Goal: Information Seeking & Learning: Learn about a topic

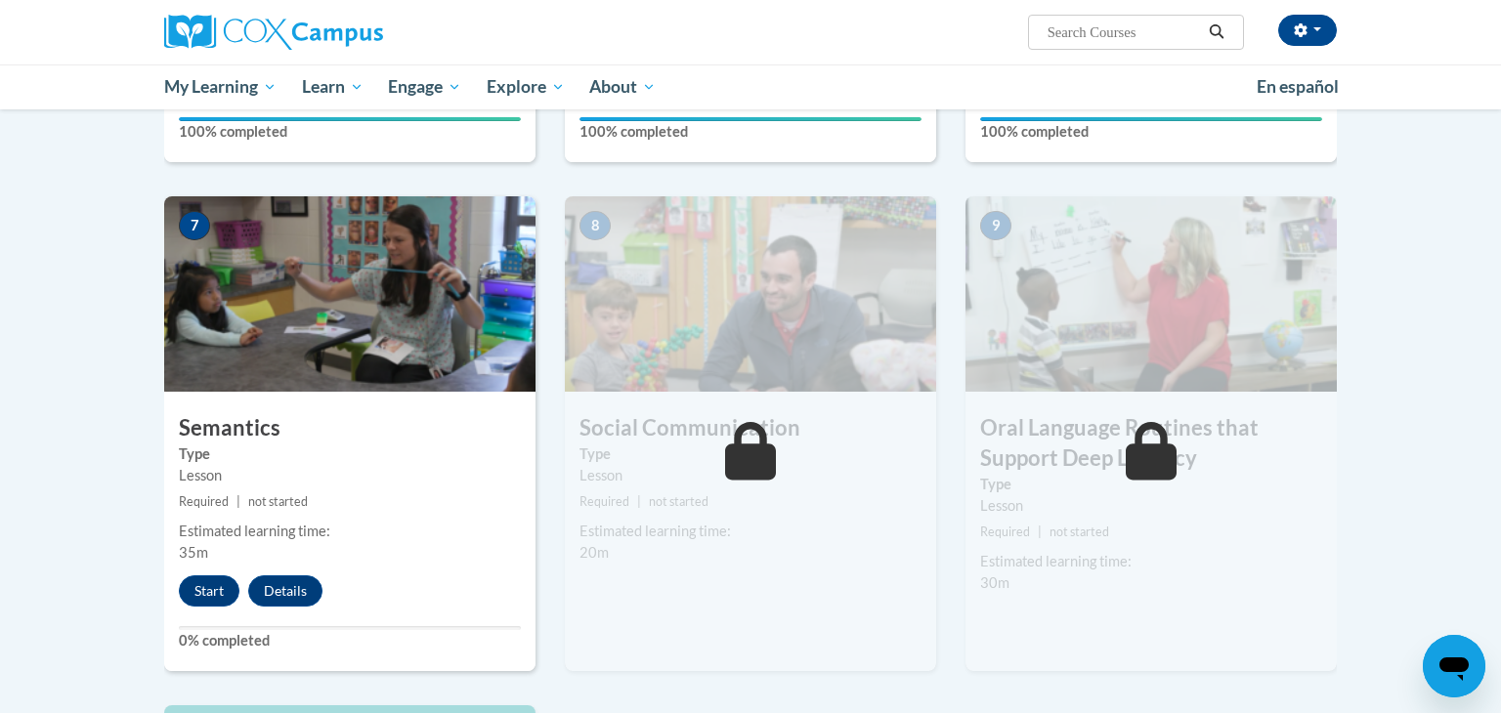
scroll to position [1393, 0]
click at [214, 586] on button "Start" at bounding box center [209, 591] width 61 height 31
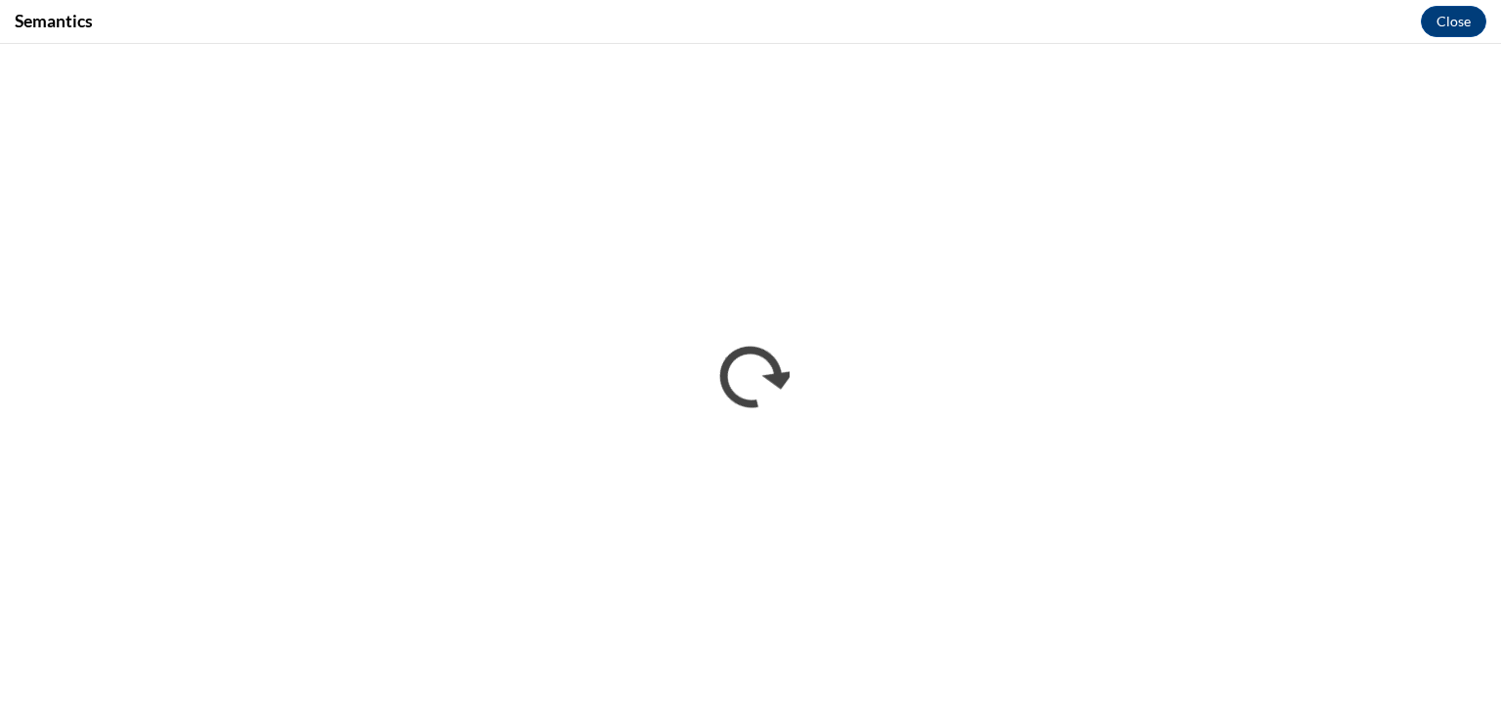
scroll to position [0, 0]
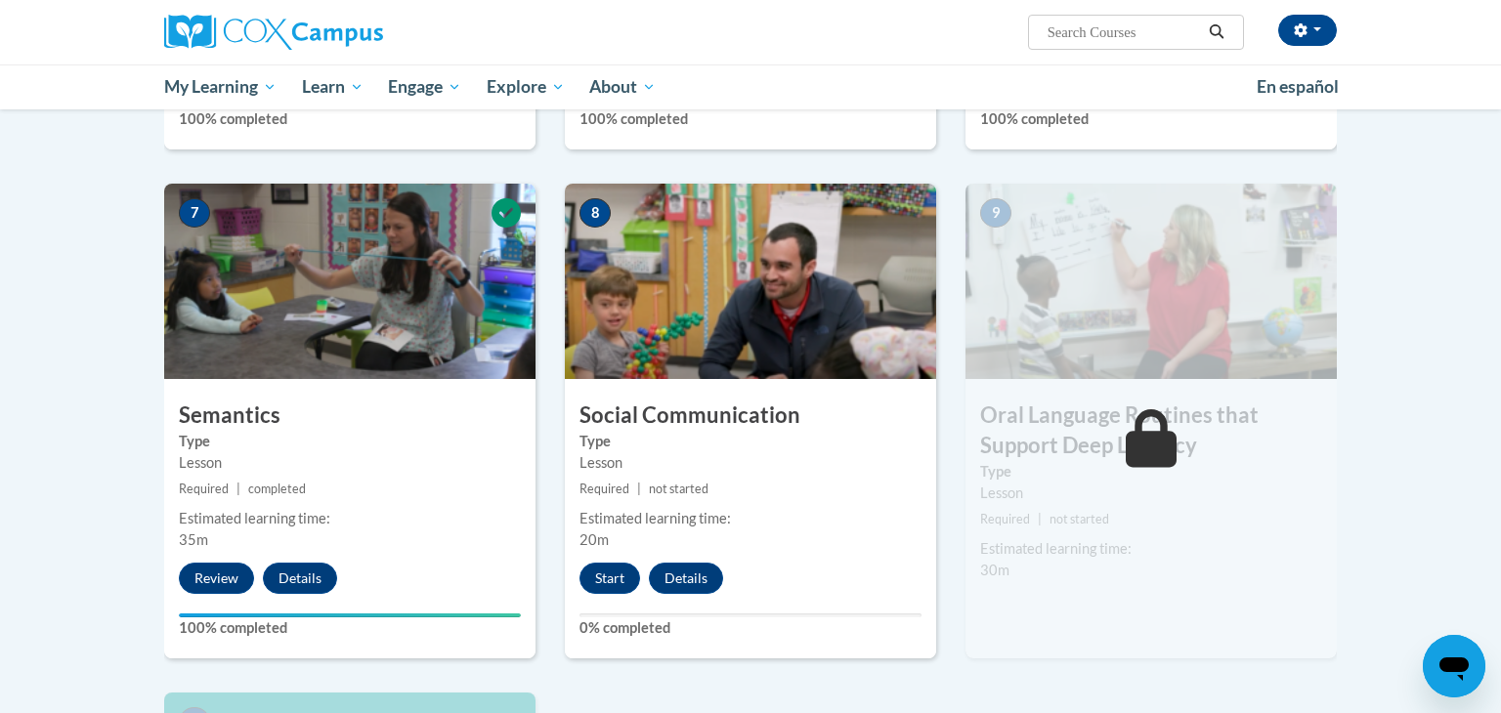
scroll to position [1409, 0]
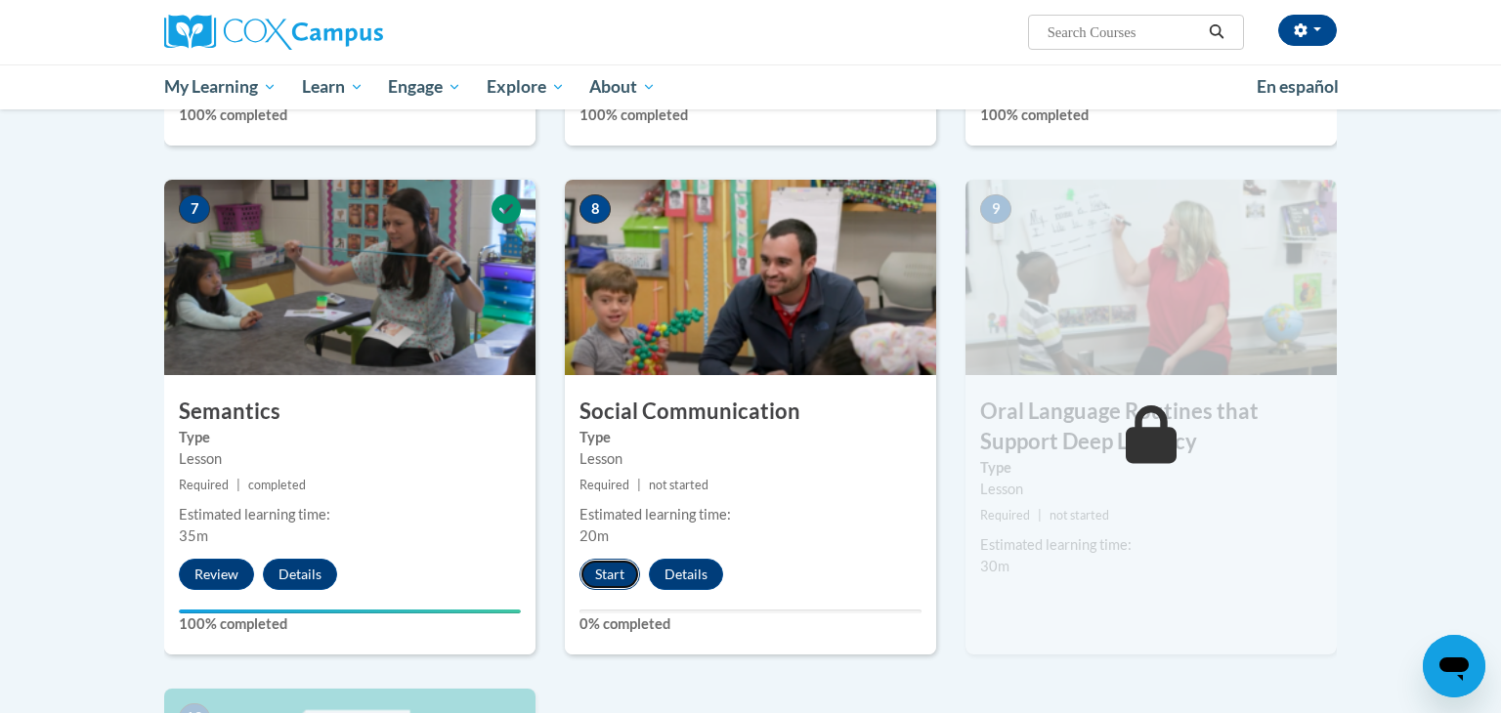
click at [608, 578] on button "Start" at bounding box center [609, 574] width 61 height 31
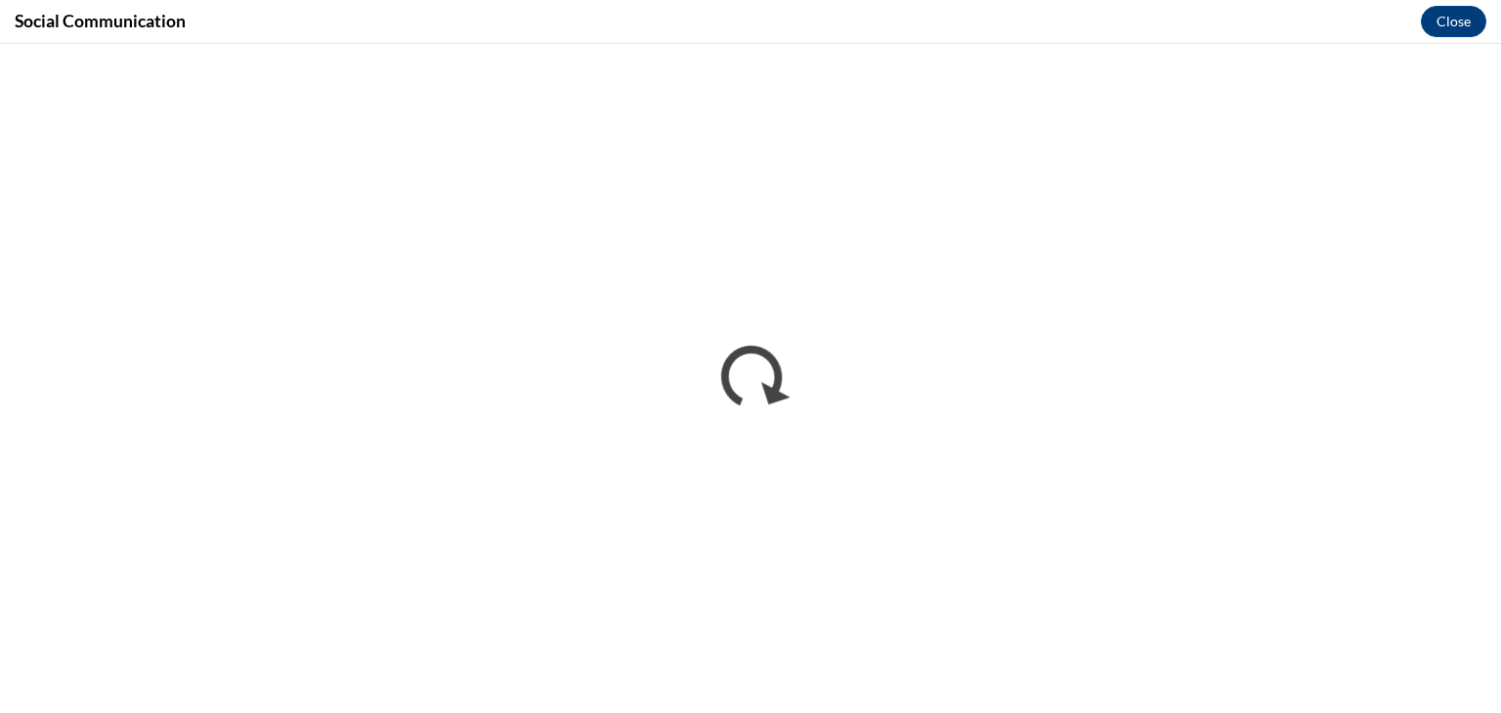
scroll to position [0, 0]
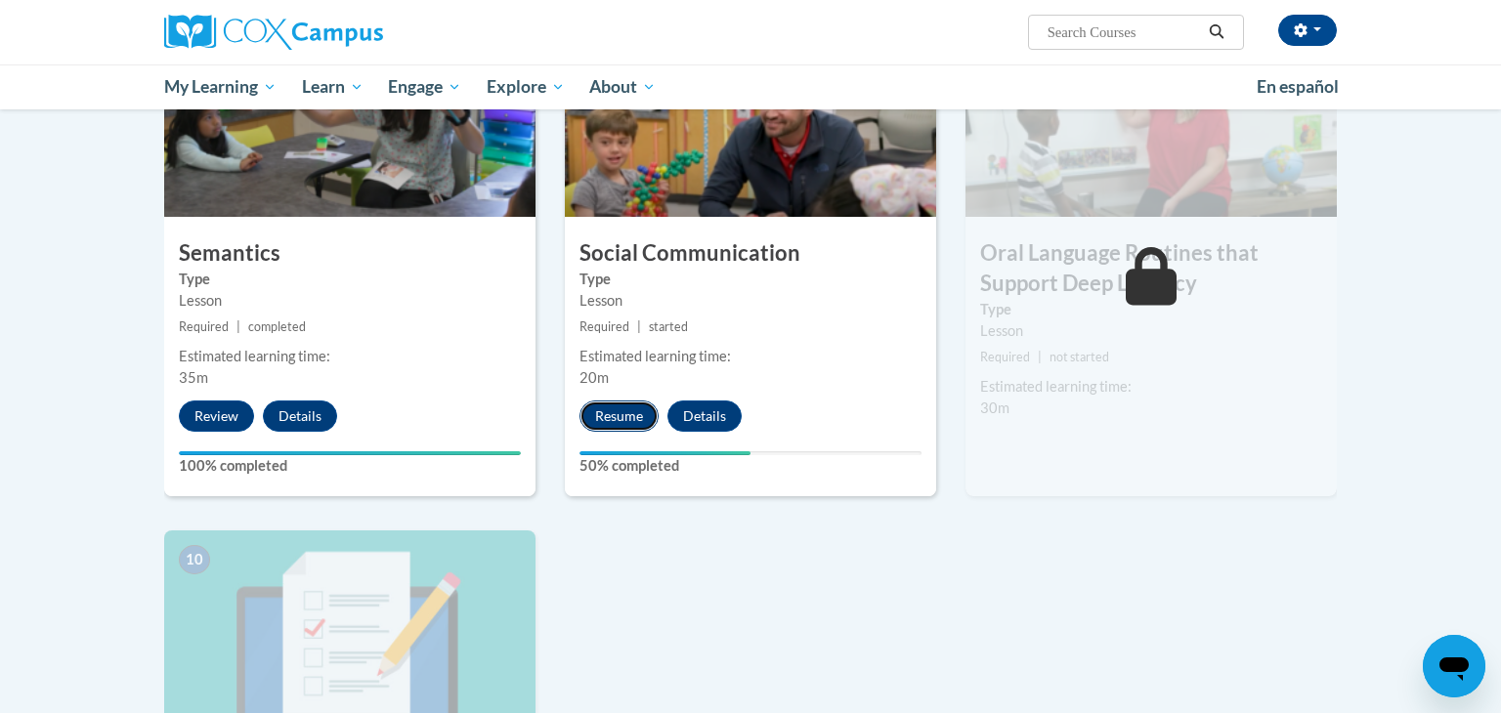
click at [626, 417] on button "Resume" at bounding box center [618, 416] width 79 height 31
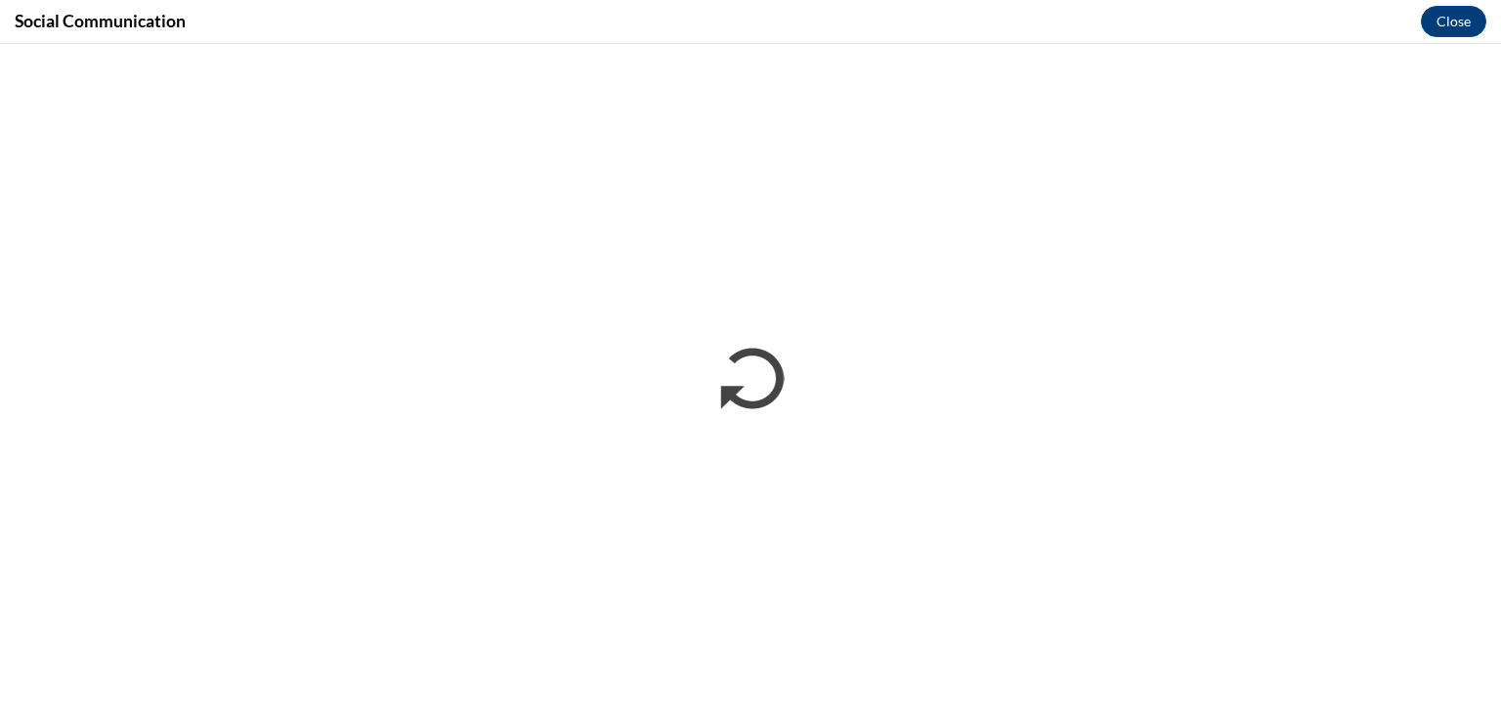
scroll to position [1407, 0]
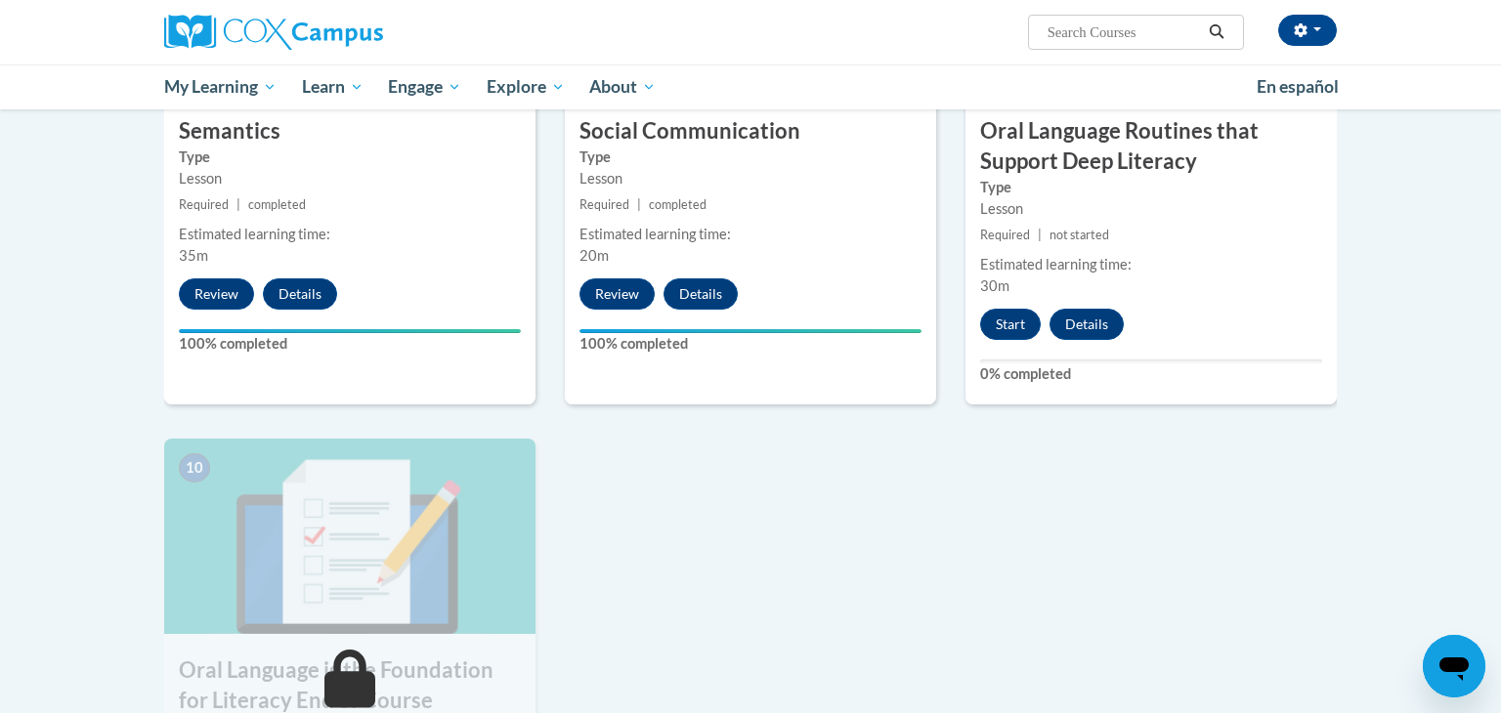
scroll to position [1683, 0]
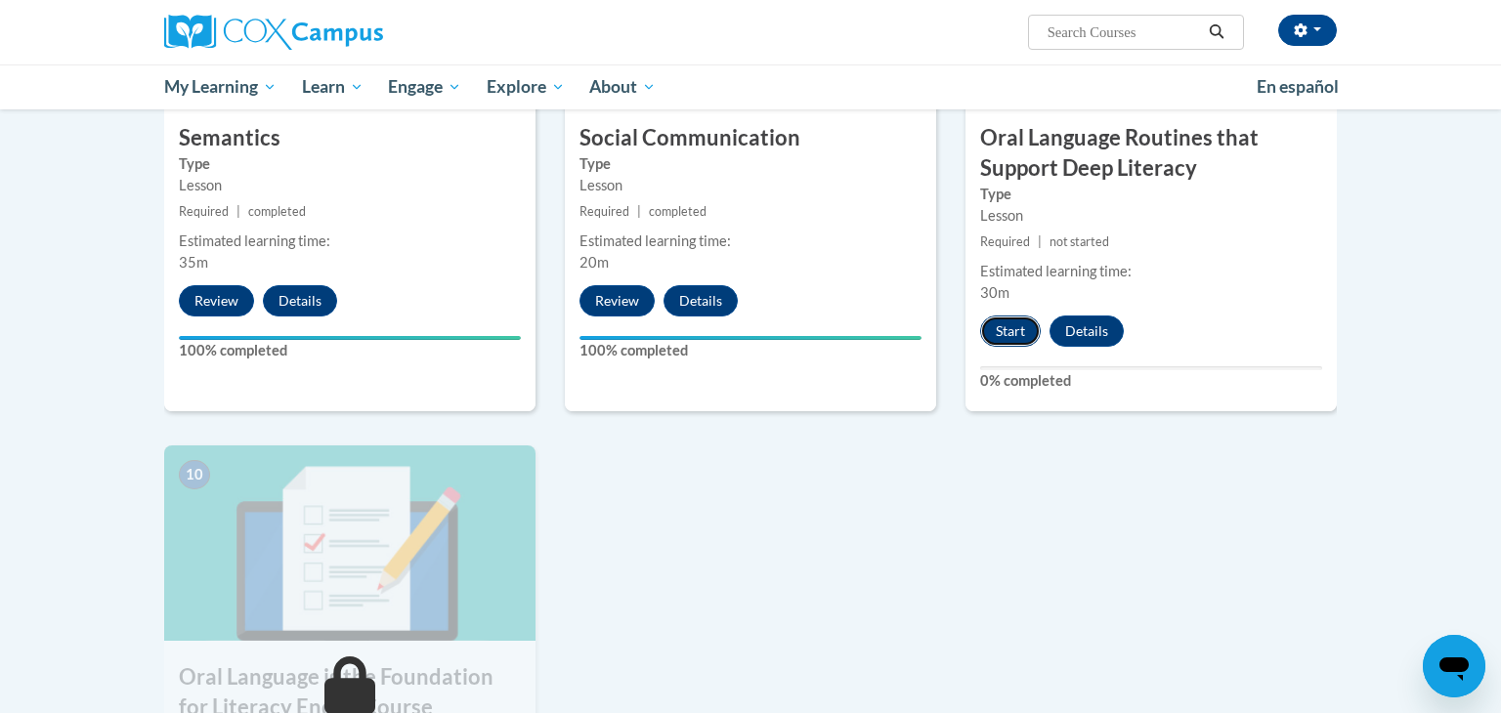
click at [1010, 334] on button "Start" at bounding box center [1010, 331] width 61 height 31
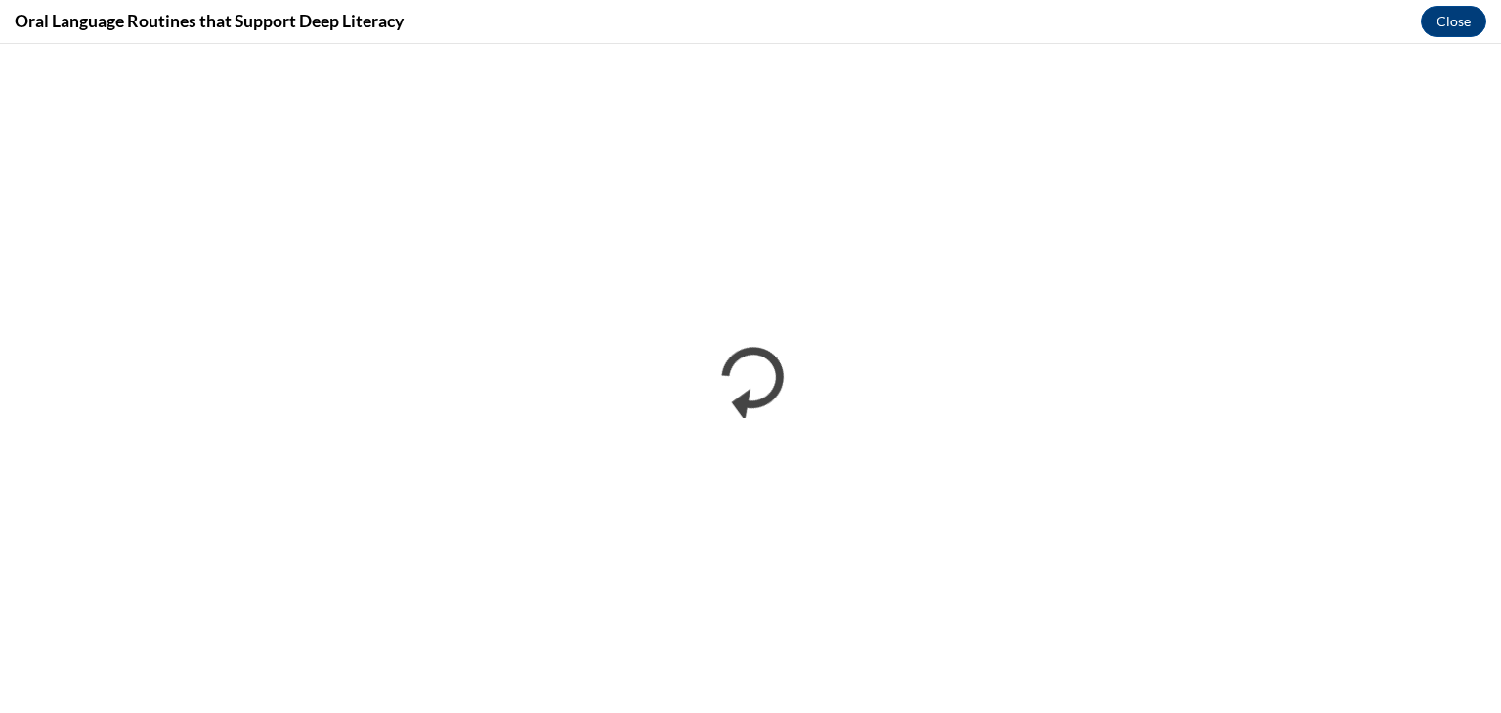
scroll to position [0, 0]
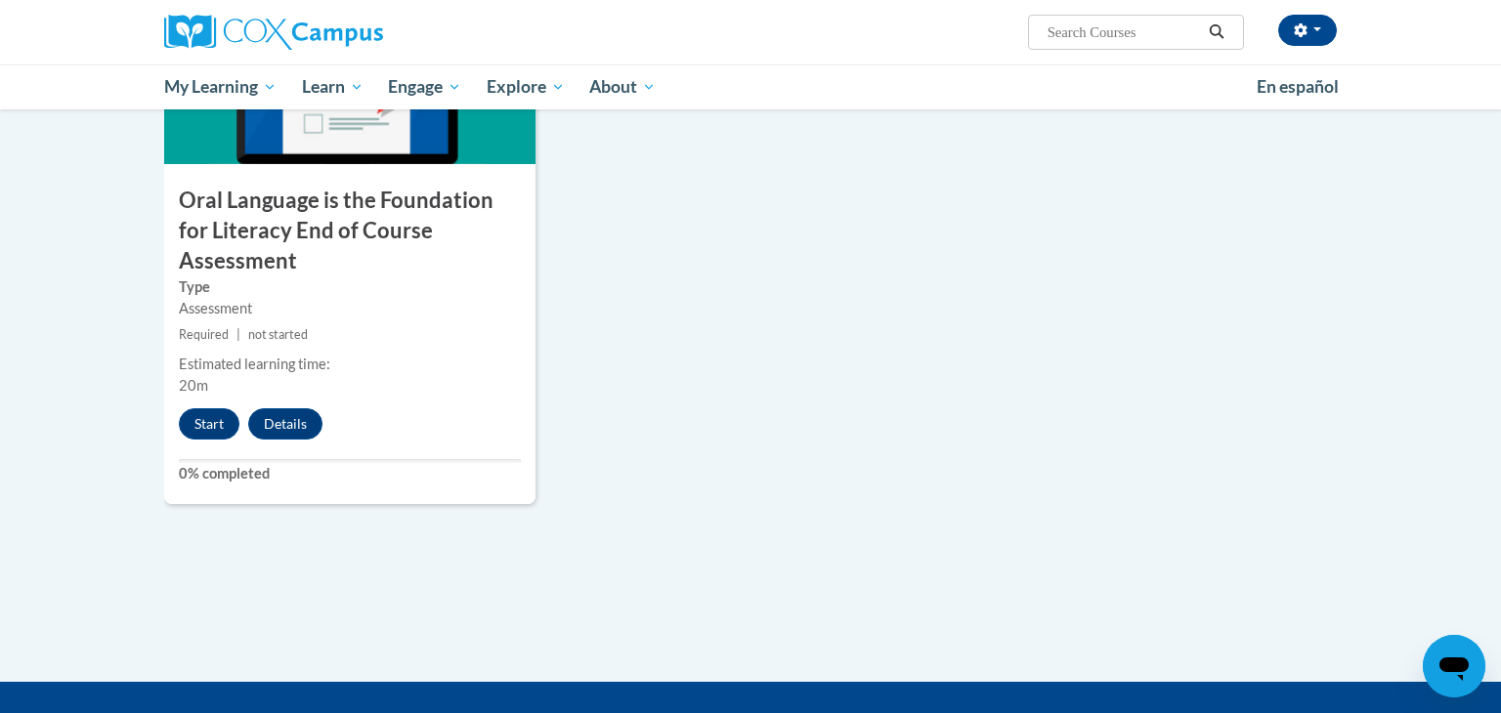
scroll to position [2166, 0]
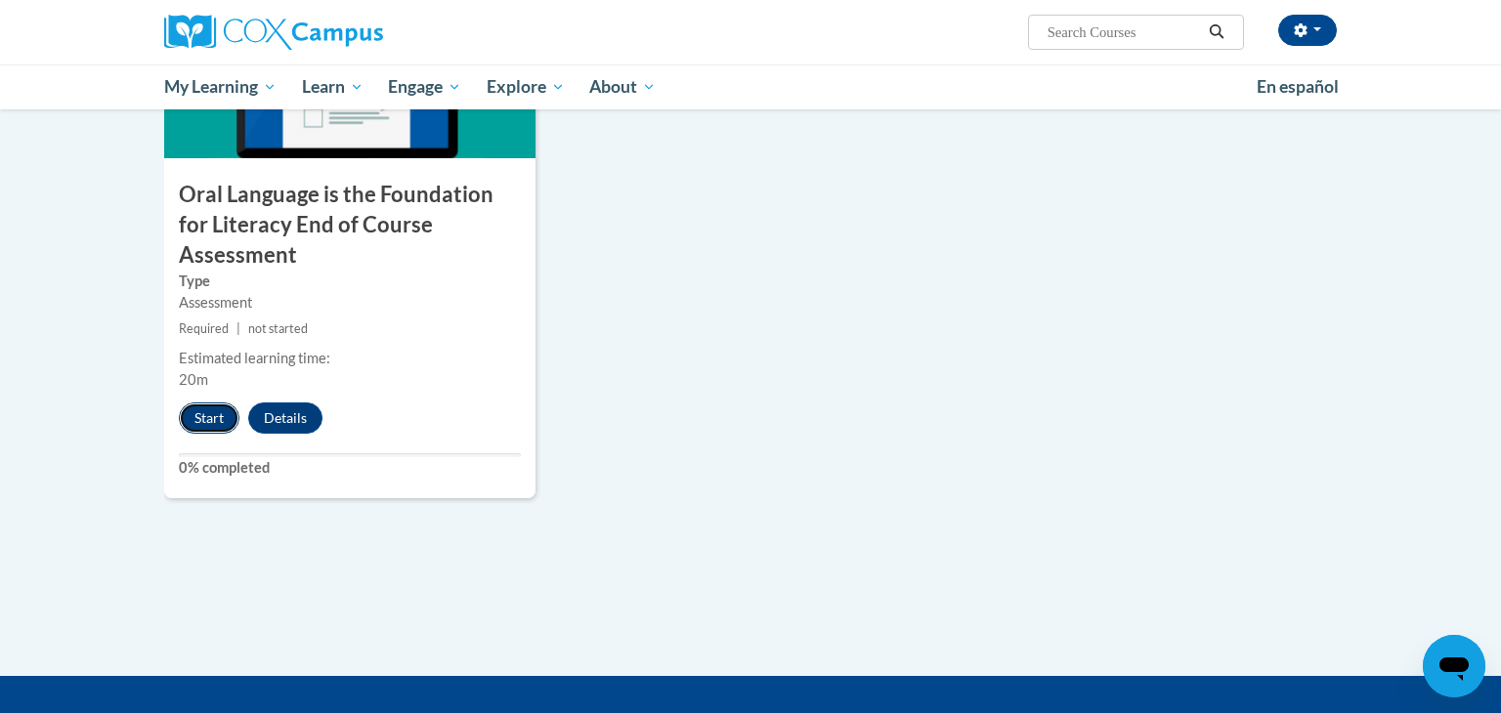
click at [203, 403] on button "Start" at bounding box center [209, 418] width 61 height 31
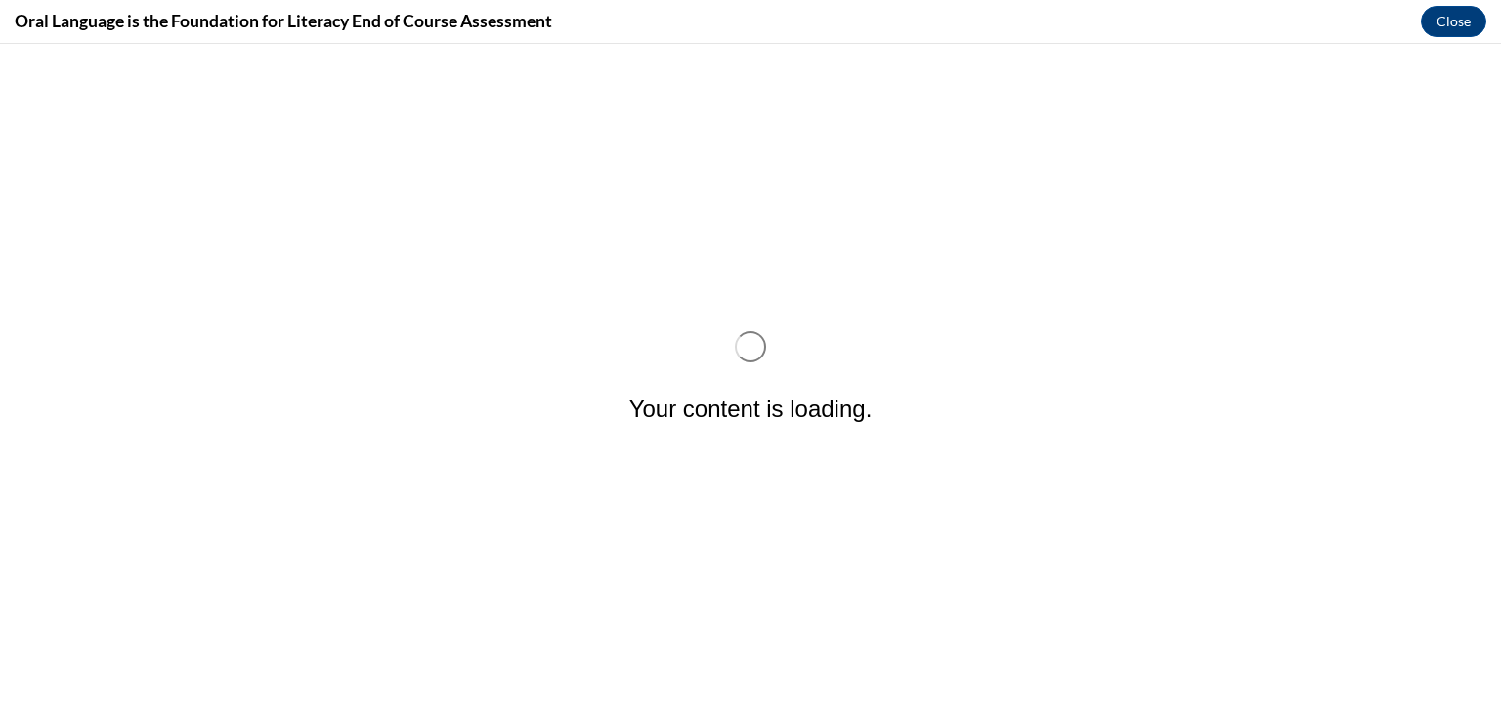
scroll to position [0, 0]
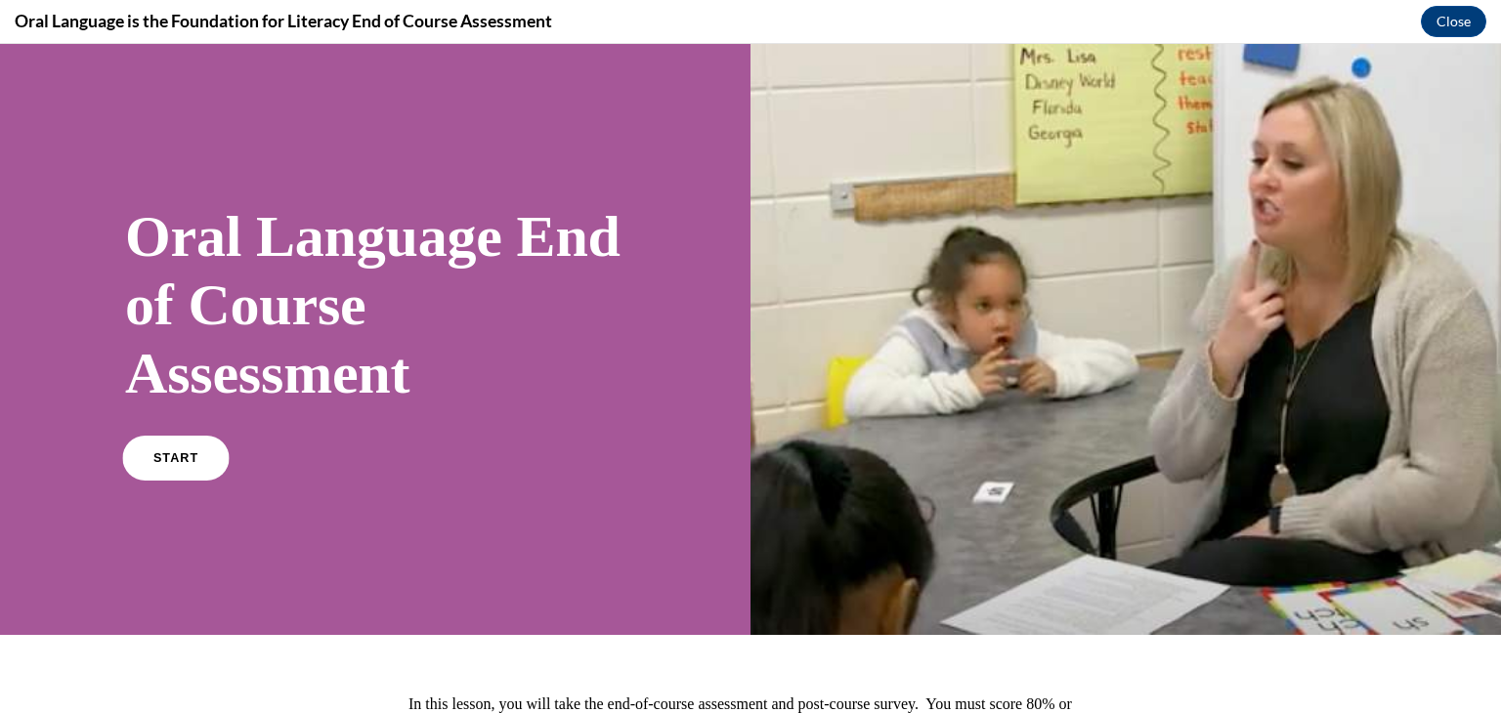
click at [172, 456] on span "START" at bounding box center [175, 458] width 45 height 15
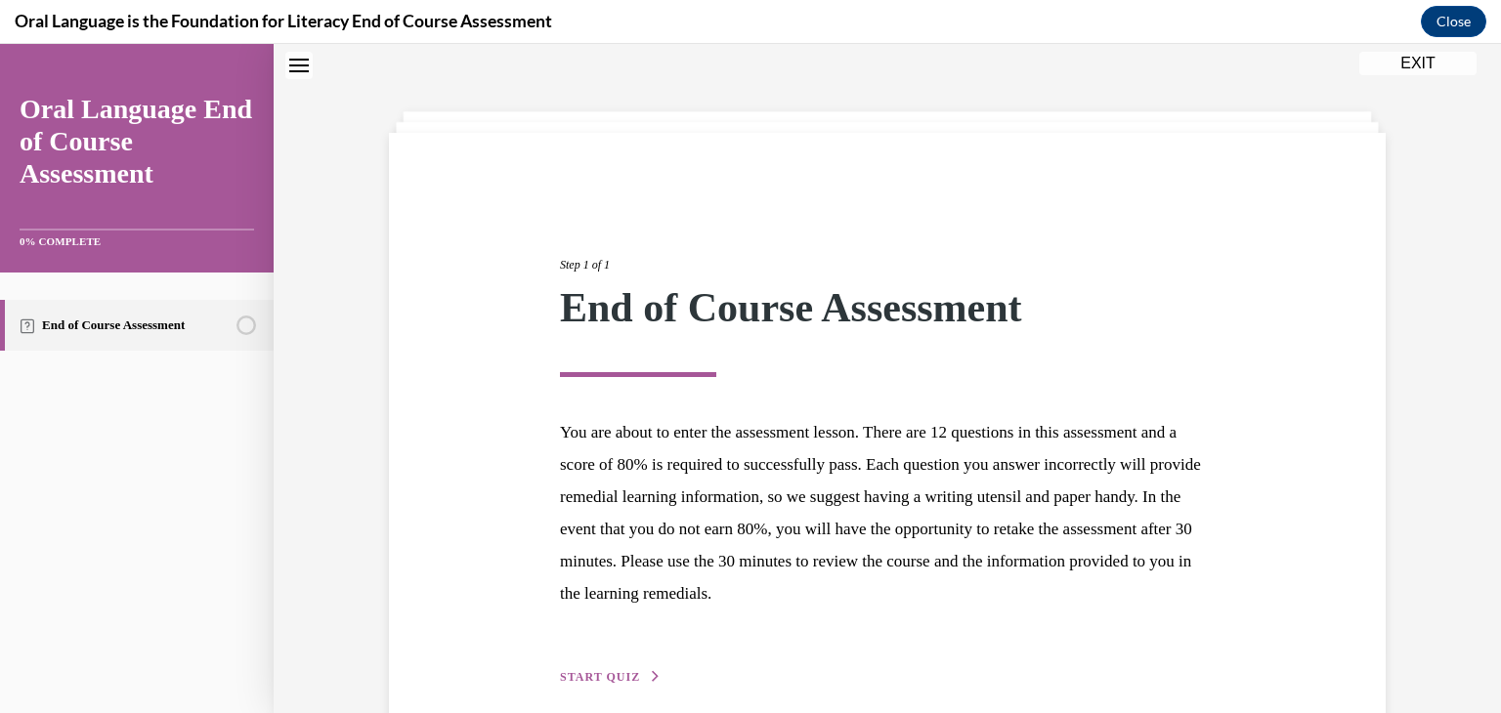
scroll to position [151, 0]
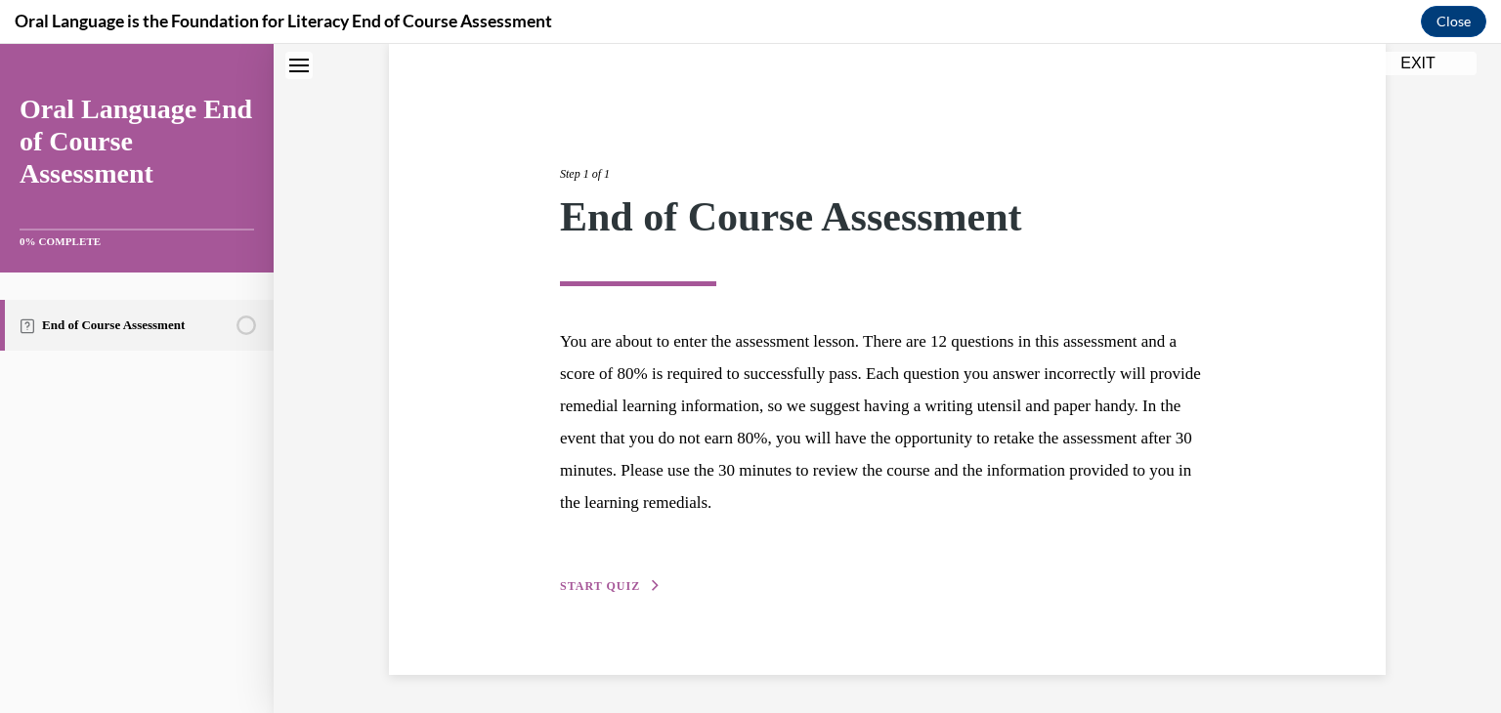
click at [596, 588] on span "START QUIZ" at bounding box center [600, 586] width 80 height 14
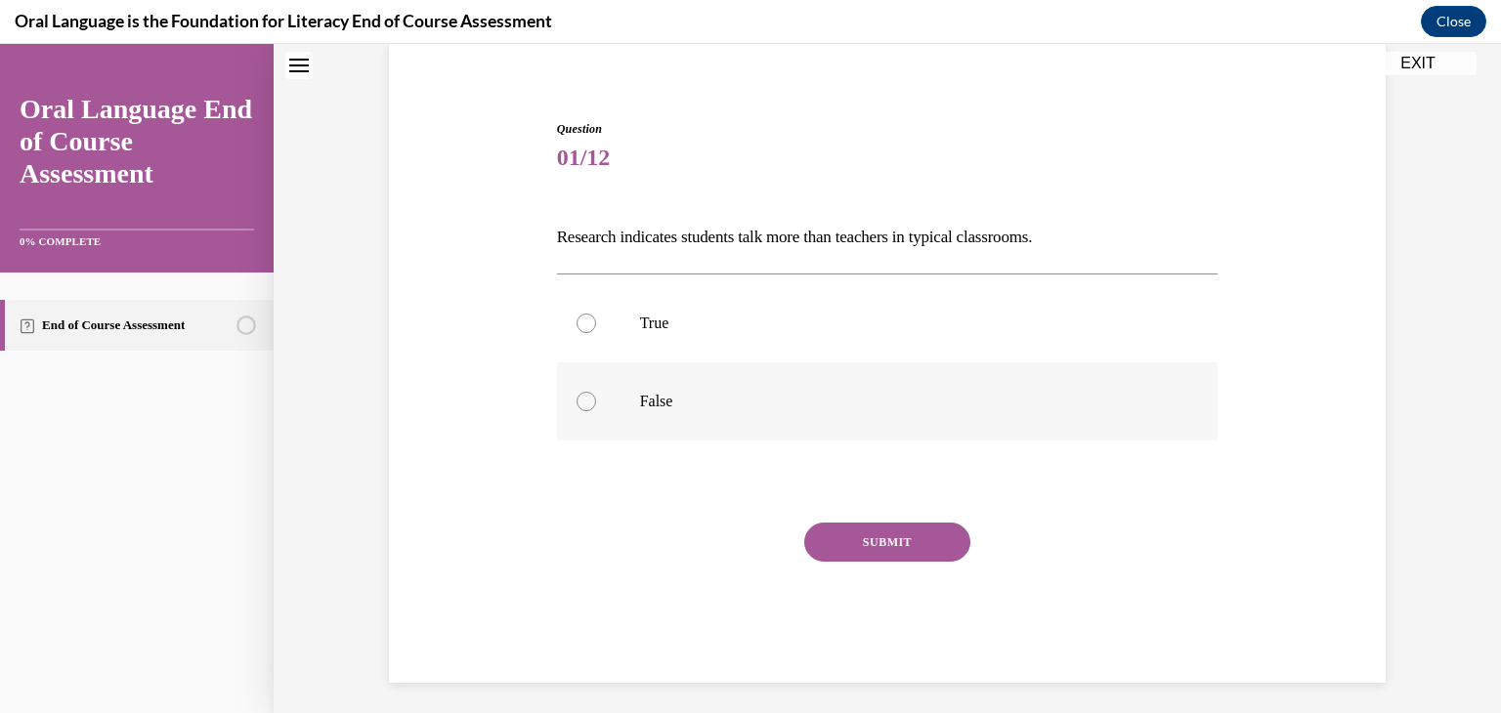
click at [633, 415] on label "False" at bounding box center [888, 402] width 662 height 78
click at [596, 411] on input "False" at bounding box center [587, 402] width 20 height 20
radio input "true"
click at [909, 536] on button "SUBMIT" at bounding box center [887, 542] width 166 height 39
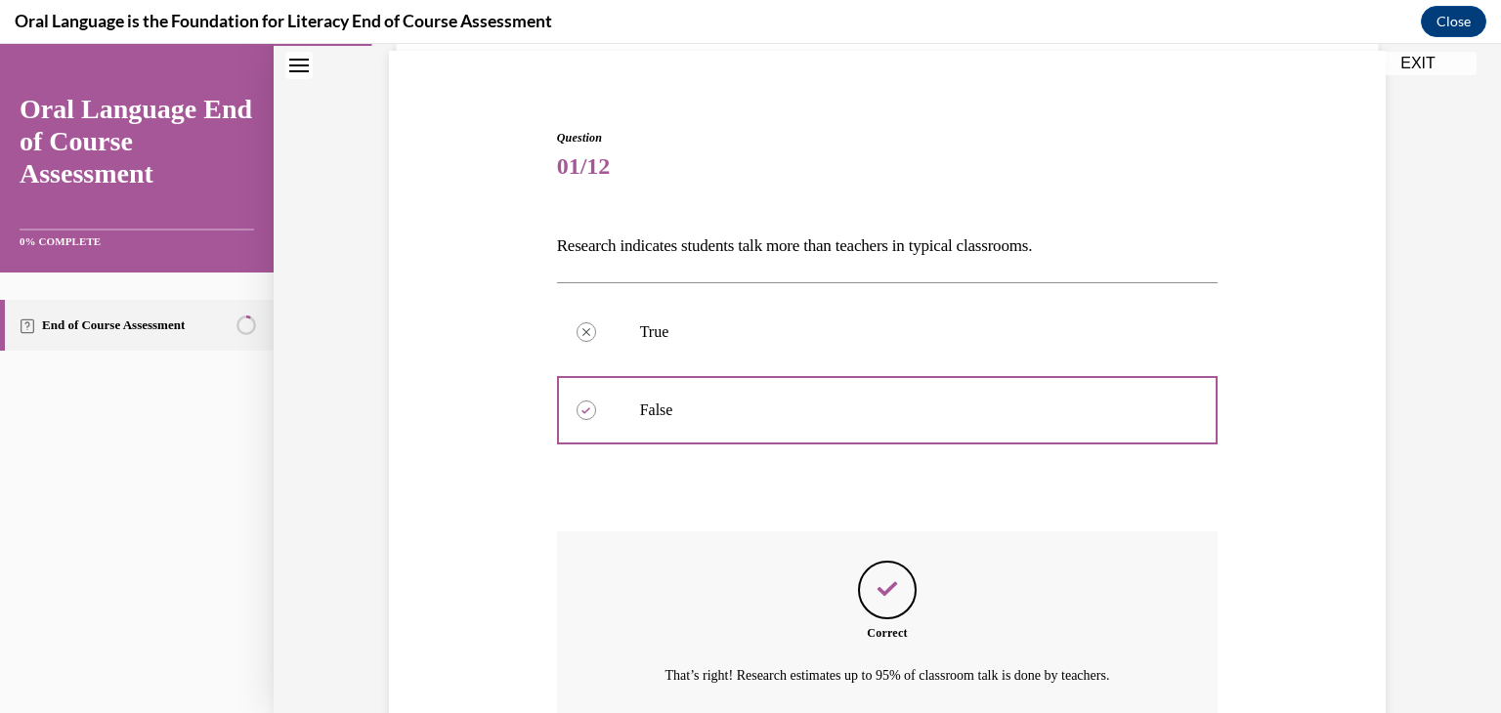
scroll to position [318, 0]
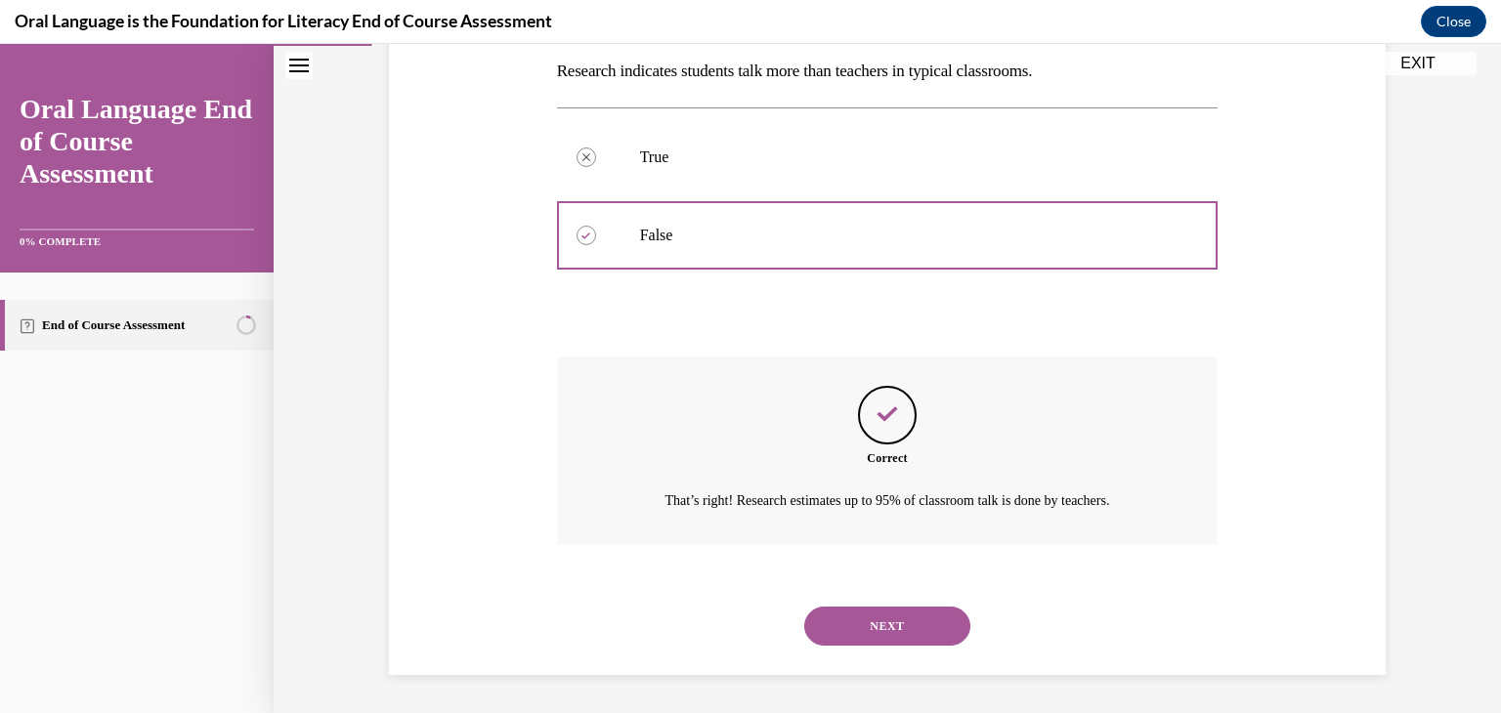
click at [869, 634] on button "NEXT" at bounding box center [887, 626] width 166 height 39
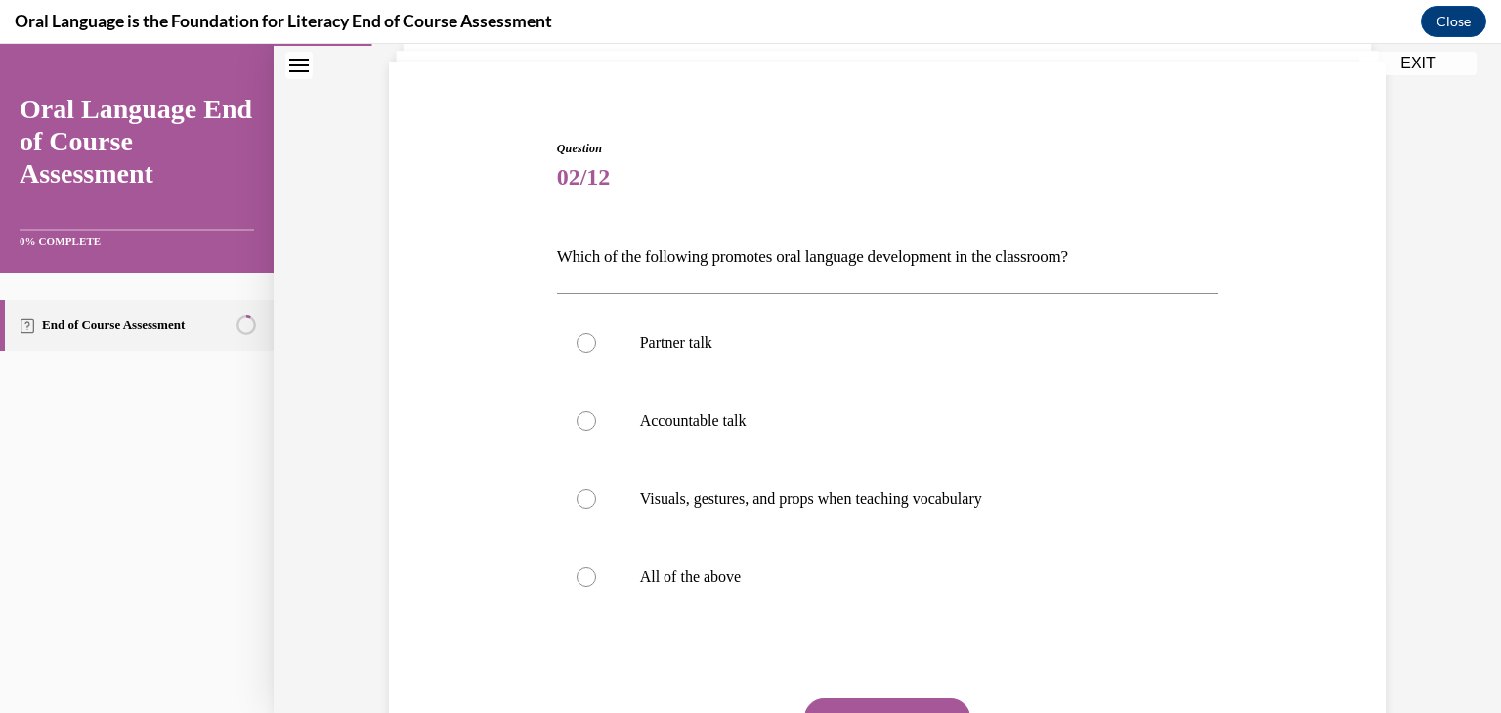
scroll to position [136, 0]
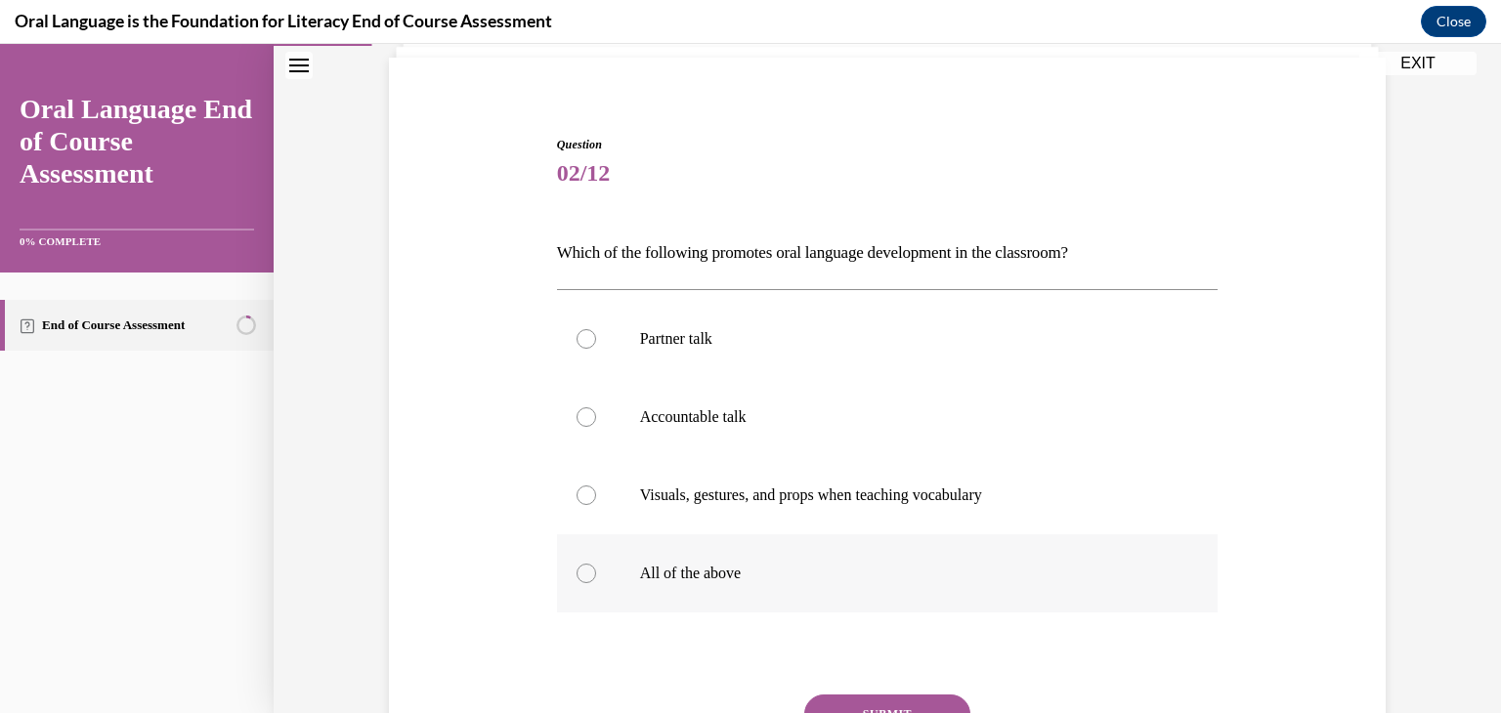
click at [834, 576] on p "All of the above" at bounding box center [905, 574] width 530 height 20
click at [596, 576] on input "All of the above" at bounding box center [587, 574] width 20 height 20
radio input "true"
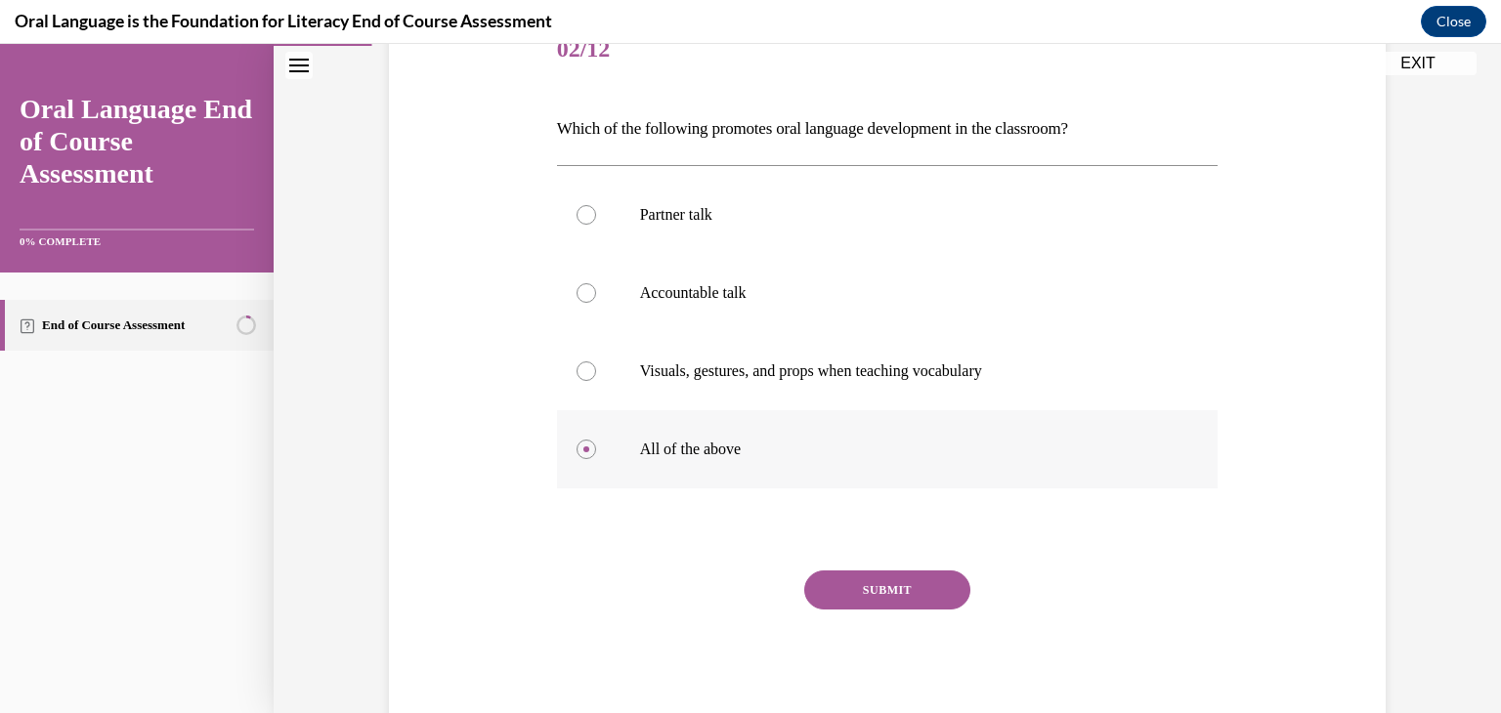
scroll to position [262, 0]
click at [848, 579] on button "SUBMIT" at bounding box center [887, 588] width 166 height 39
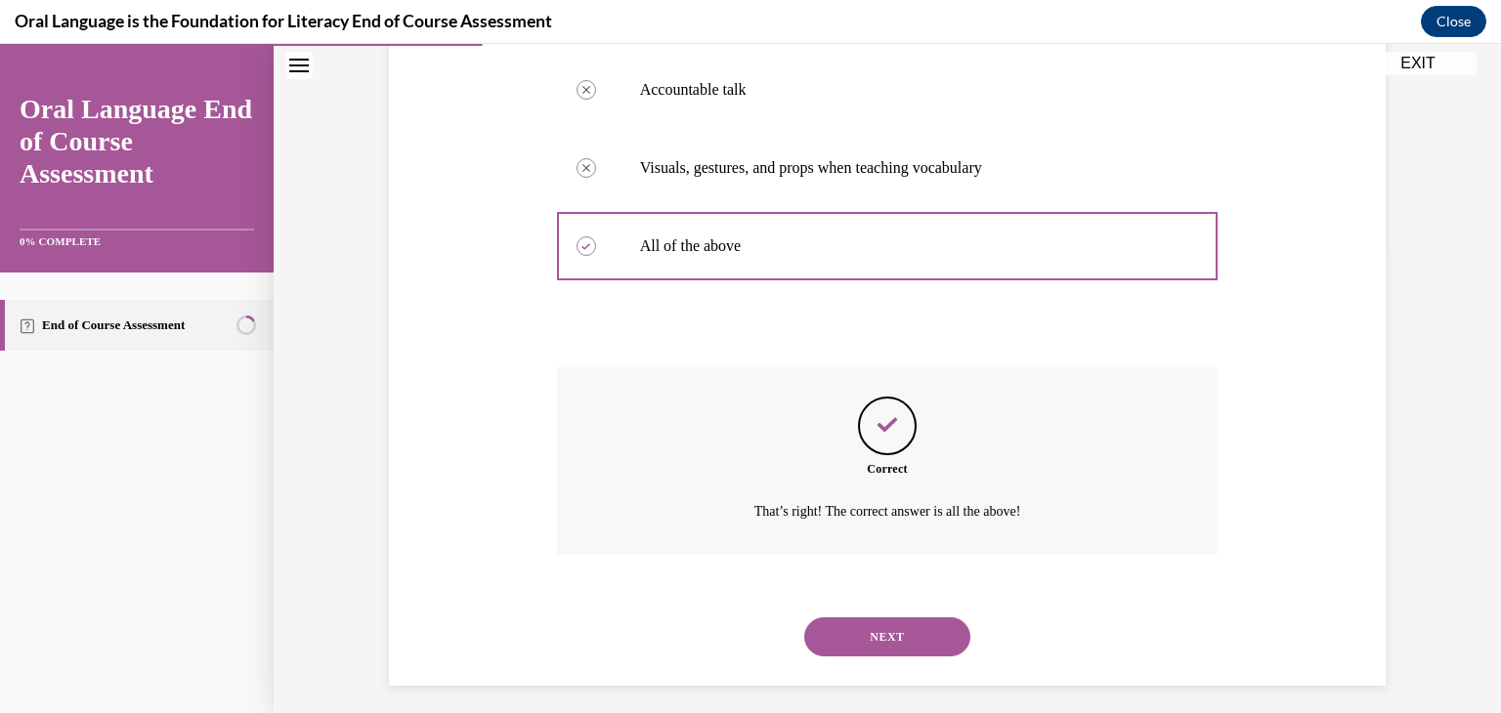
scroll to position [474, 0]
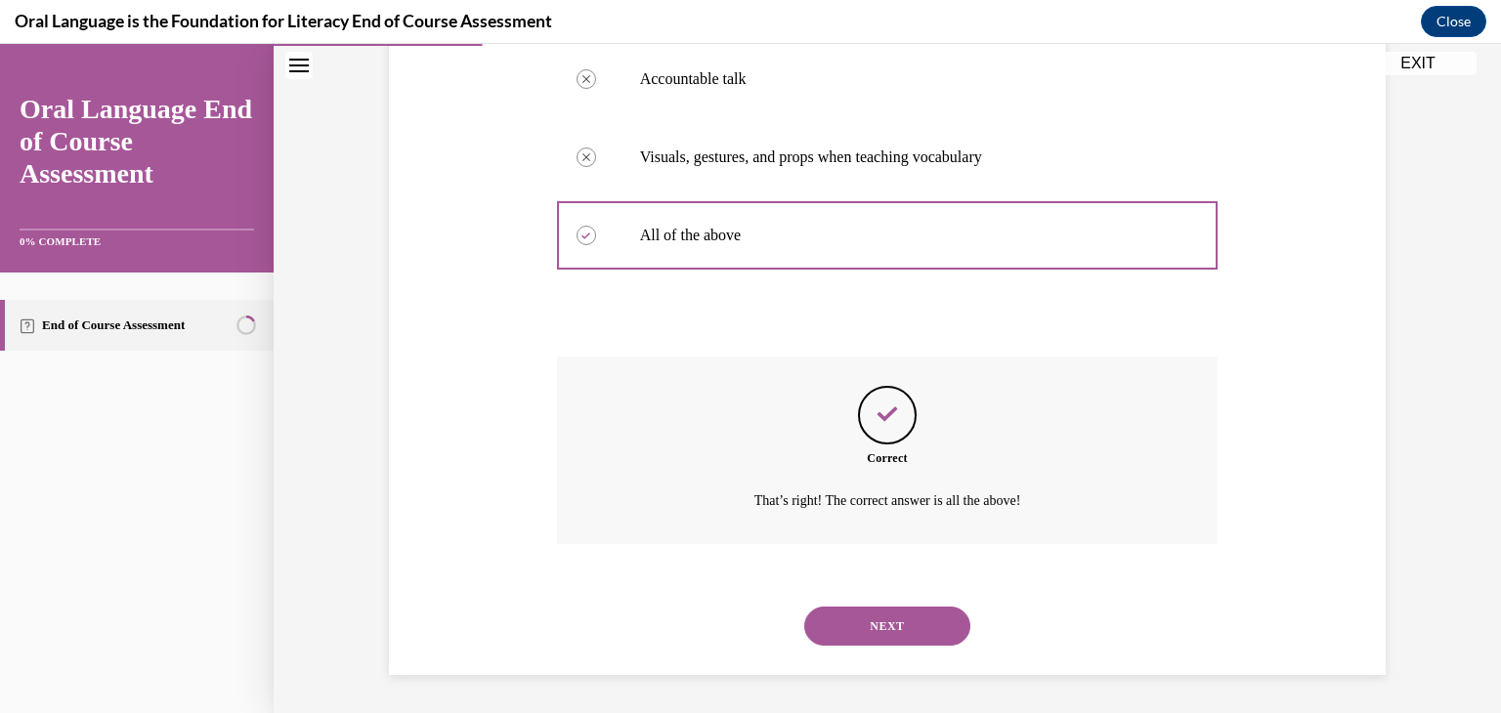
click at [862, 627] on button "NEXT" at bounding box center [887, 626] width 166 height 39
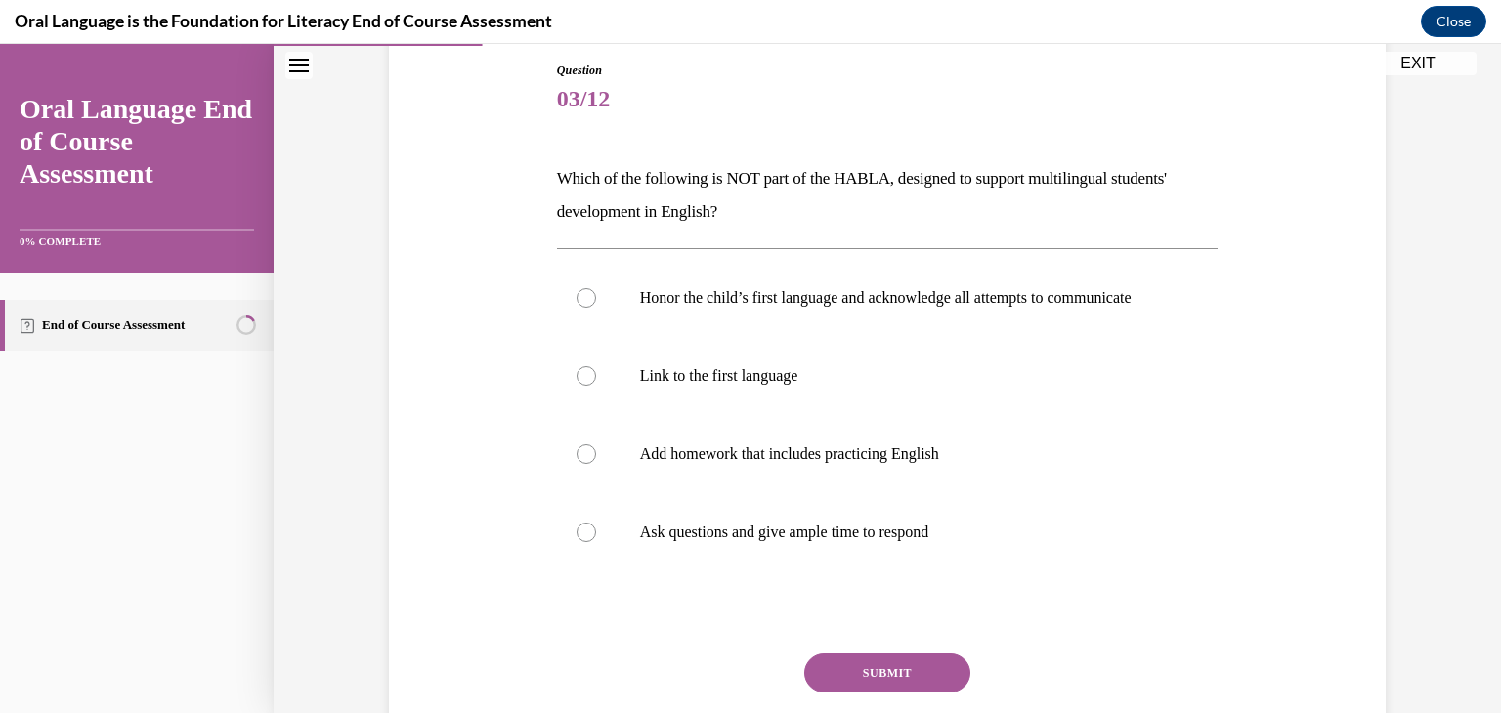
scroll to position [211, 0]
click at [666, 463] on p "Add homework that includes practicing English" at bounding box center [905, 454] width 530 height 20
click at [596, 463] on input "Add homework that includes practicing English" at bounding box center [587, 454] width 20 height 20
radio input "true"
click at [854, 692] on button "SUBMIT" at bounding box center [887, 672] width 166 height 39
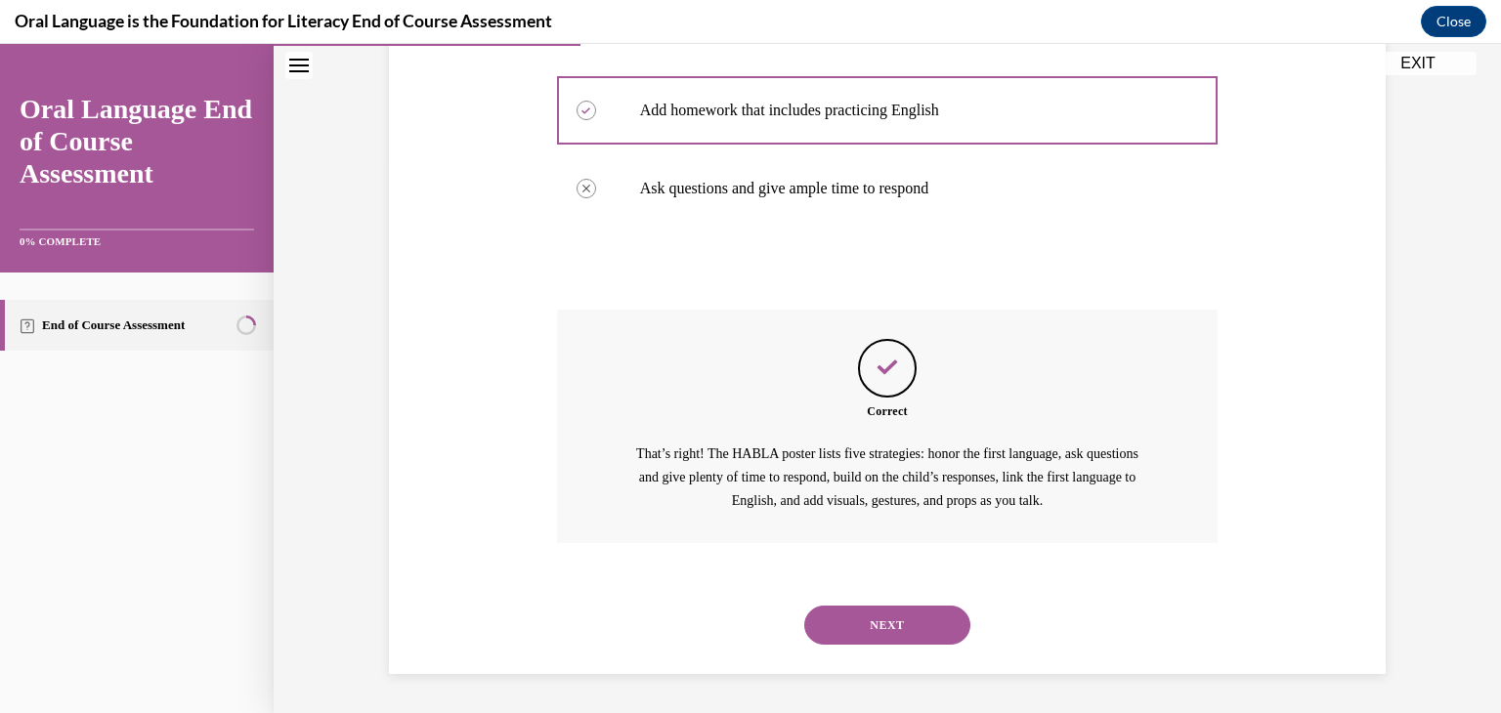
scroll to position [574, 0]
click at [860, 620] on button "NEXT" at bounding box center [887, 625] width 166 height 39
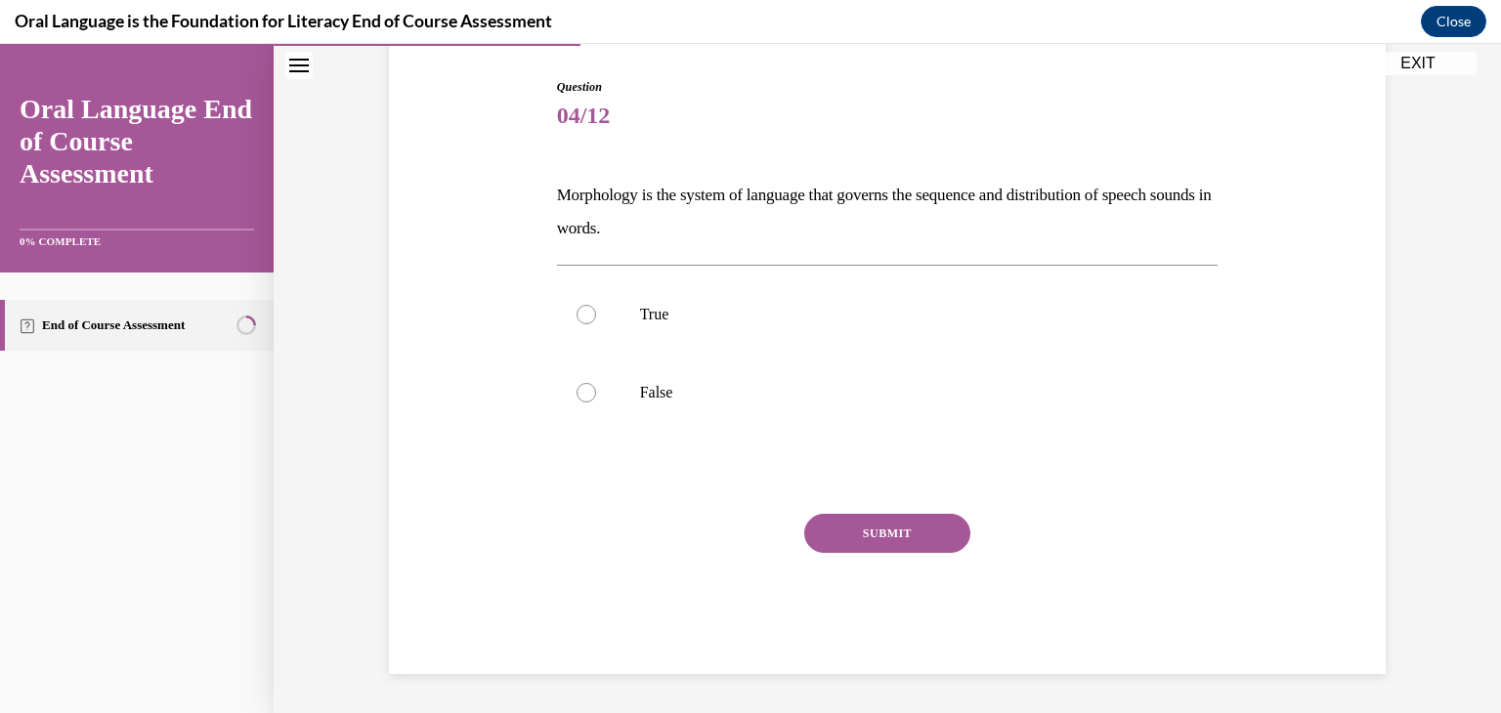
scroll to position [193, 0]
click at [636, 324] on label "True" at bounding box center [888, 315] width 662 height 78
click at [596, 324] on input "True" at bounding box center [587, 315] width 20 height 20
radio input "true"
click at [879, 544] on button "SUBMIT" at bounding box center [887, 533] width 166 height 39
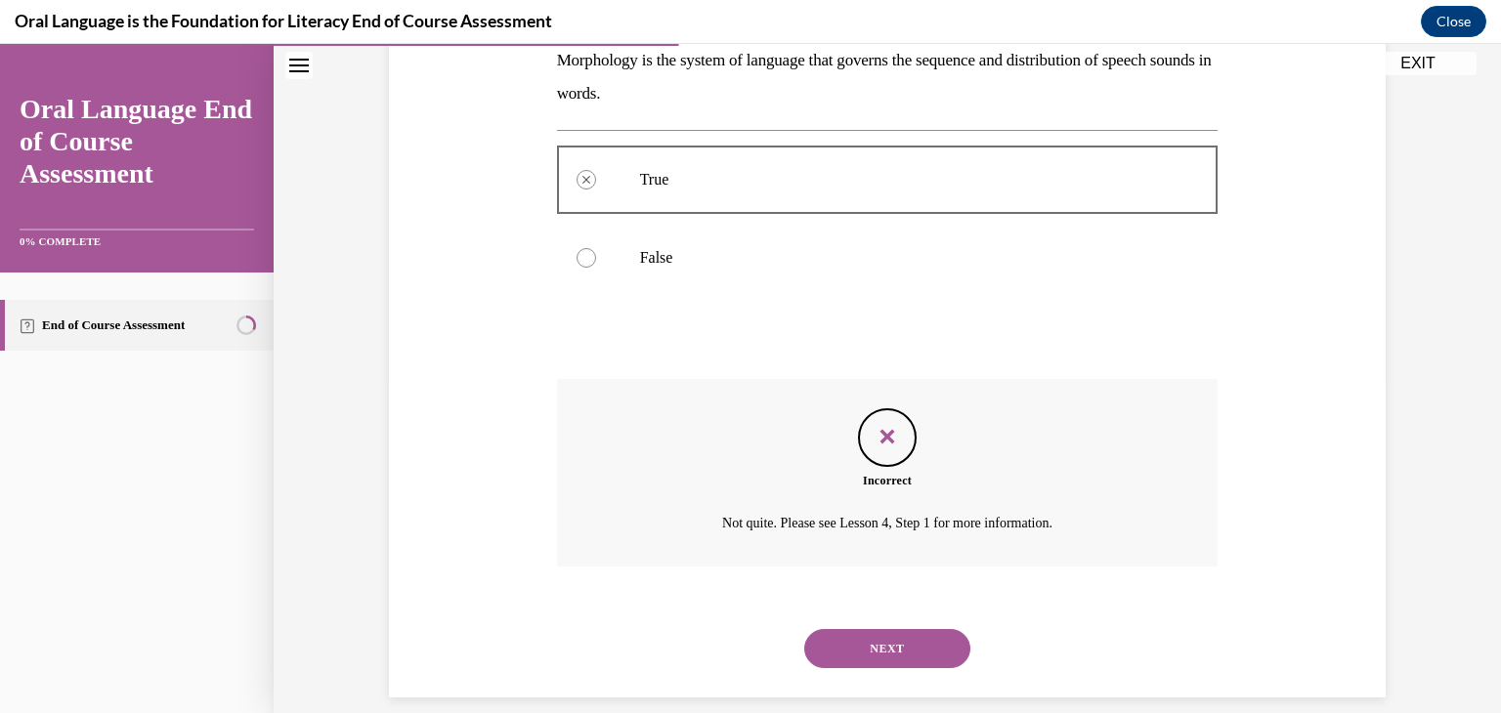
scroll to position [352, 0]
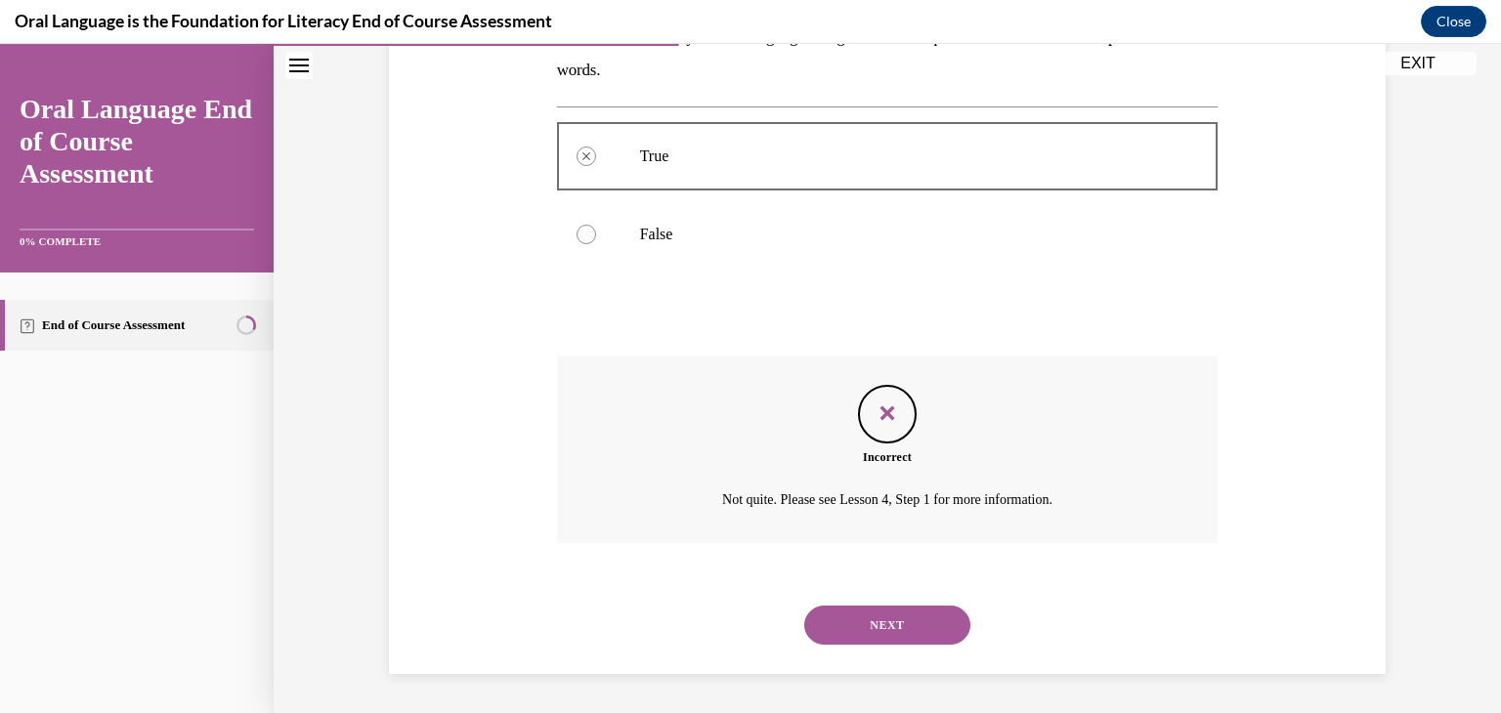
click at [868, 630] on button "NEXT" at bounding box center [887, 625] width 166 height 39
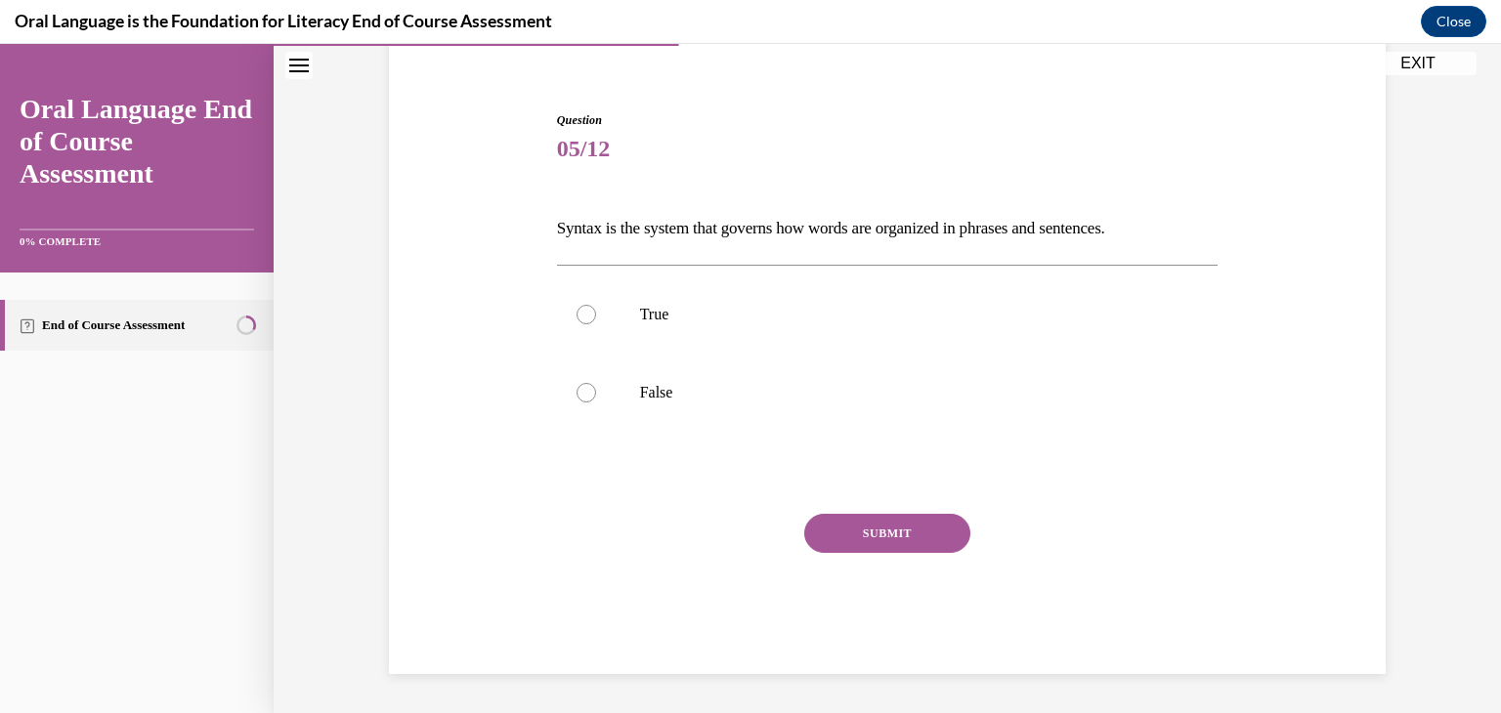
scroll to position [160, 0]
click at [616, 321] on label "True" at bounding box center [888, 315] width 662 height 78
click at [596, 321] on input "True" at bounding box center [587, 315] width 20 height 20
radio input "true"
click at [924, 526] on button "SUBMIT" at bounding box center [887, 533] width 166 height 39
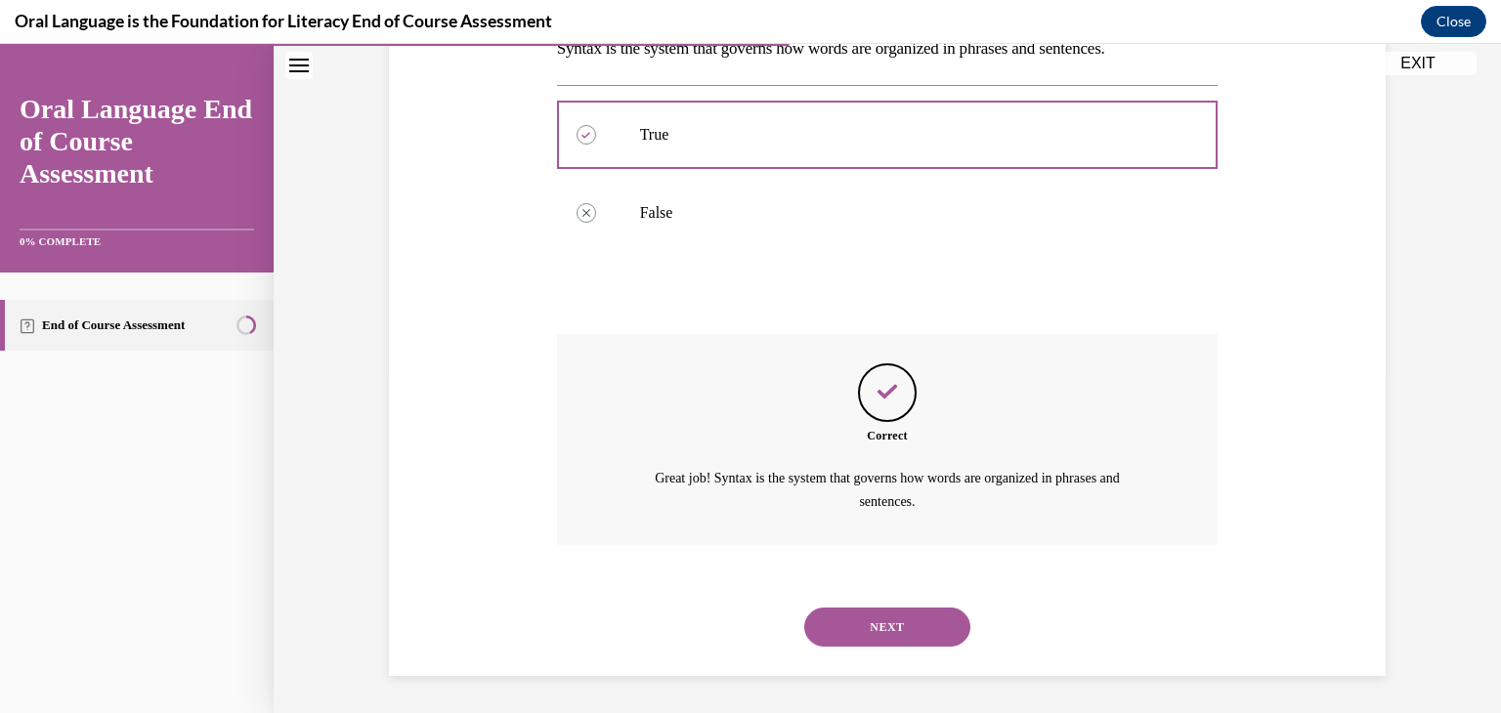
scroll to position [341, 0]
click at [896, 634] on button "NEXT" at bounding box center [887, 626] width 166 height 39
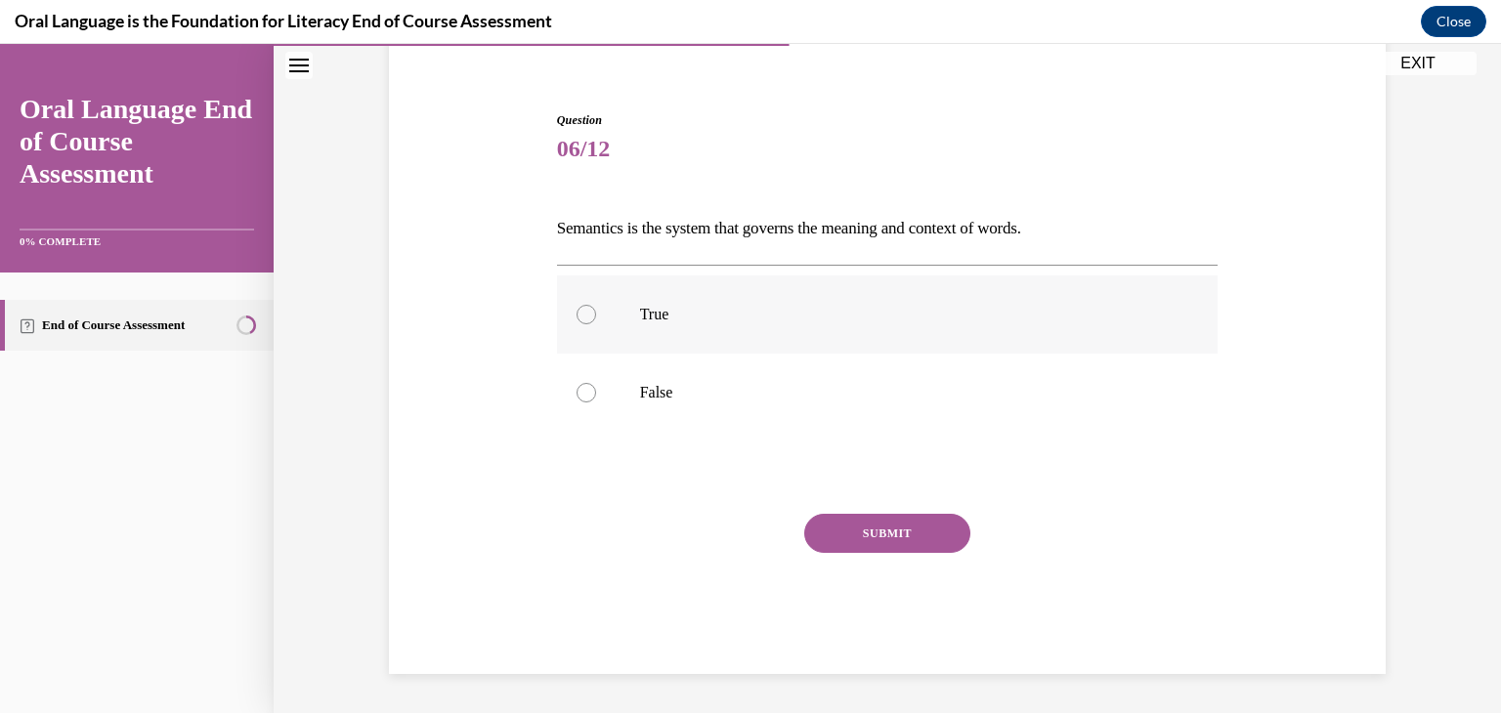
click at [657, 342] on label "True" at bounding box center [888, 315] width 662 height 78
click at [596, 324] on input "True" at bounding box center [587, 315] width 20 height 20
radio input "true"
click at [853, 532] on button "SUBMIT" at bounding box center [887, 533] width 166 height 39
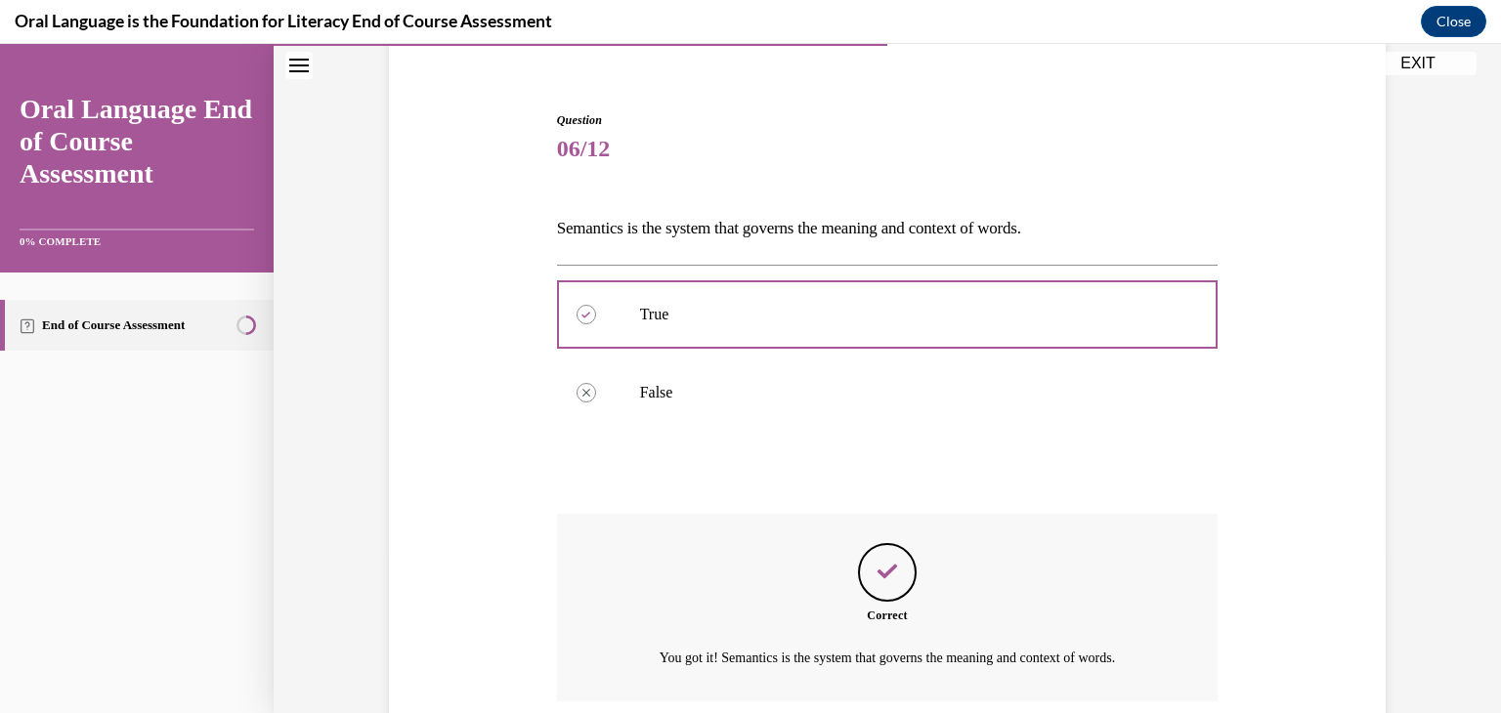
scroll to position [318, 0]
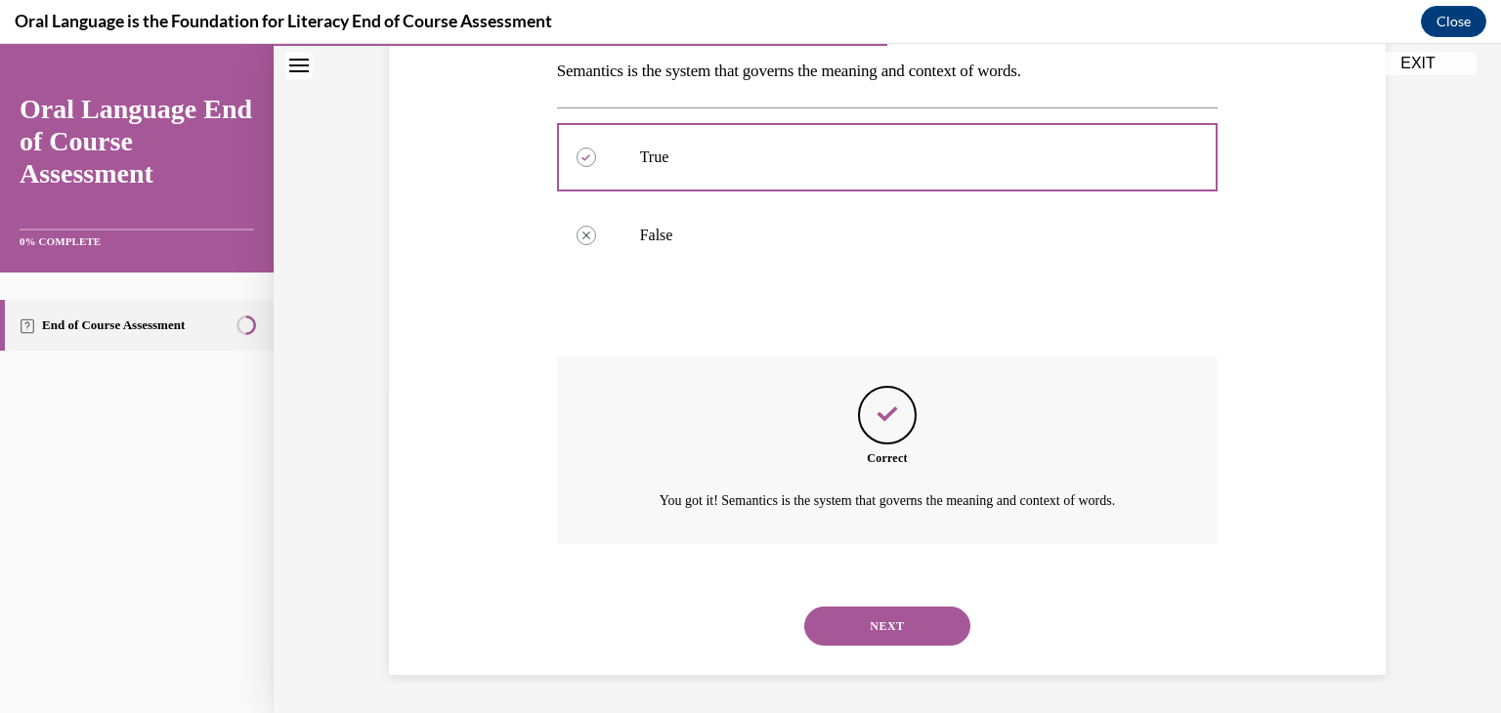
click at [857, 618] on button "NEXT" at bounding box center [887, 626] width 166 height 39
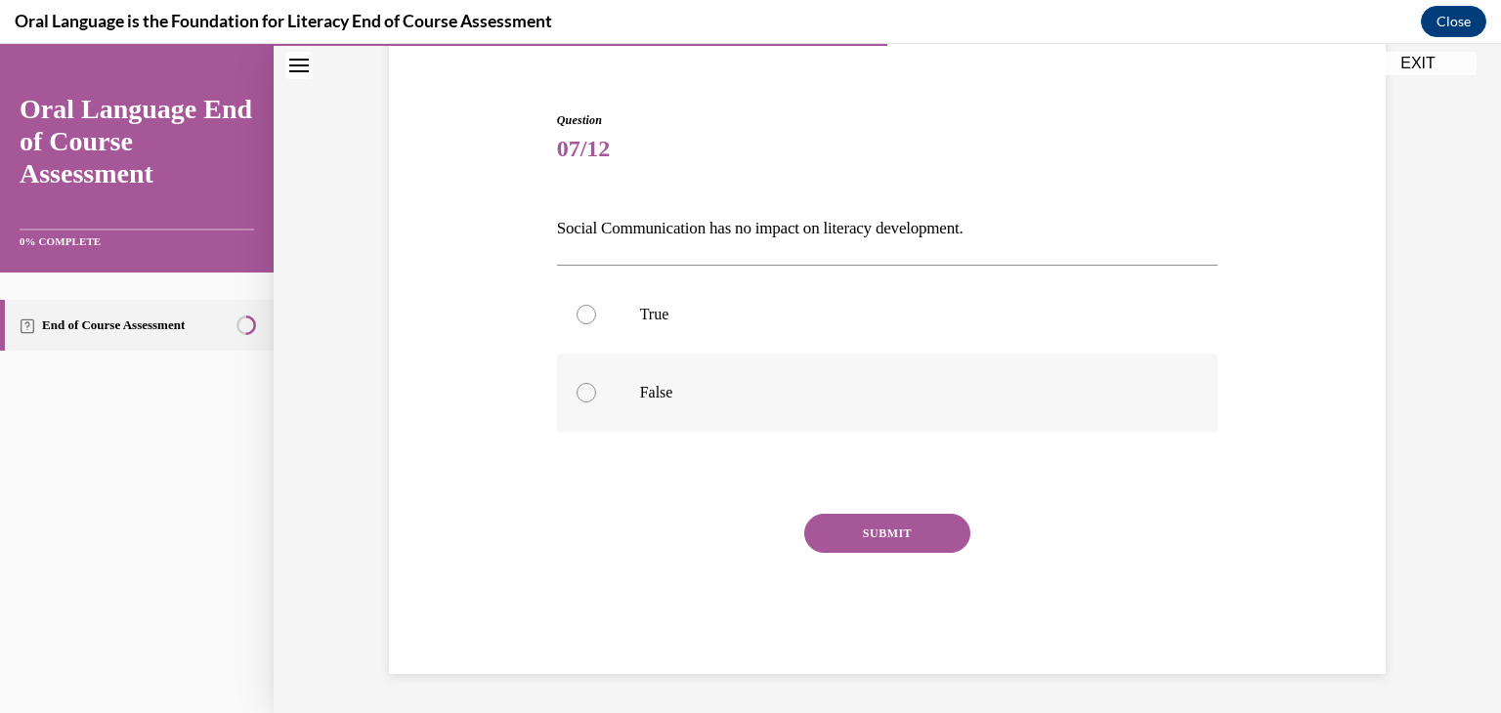
click at [677, 395] on p "False" at bounding box center [905, 393] width 530 height 20
click at [596, 395] on input "False" at bounding box center [587, 393] width 20 height 20
radio input "true"
click at [893, 529] on button "SUBMIT" at bounding box center [887, 533] width 166 height 39
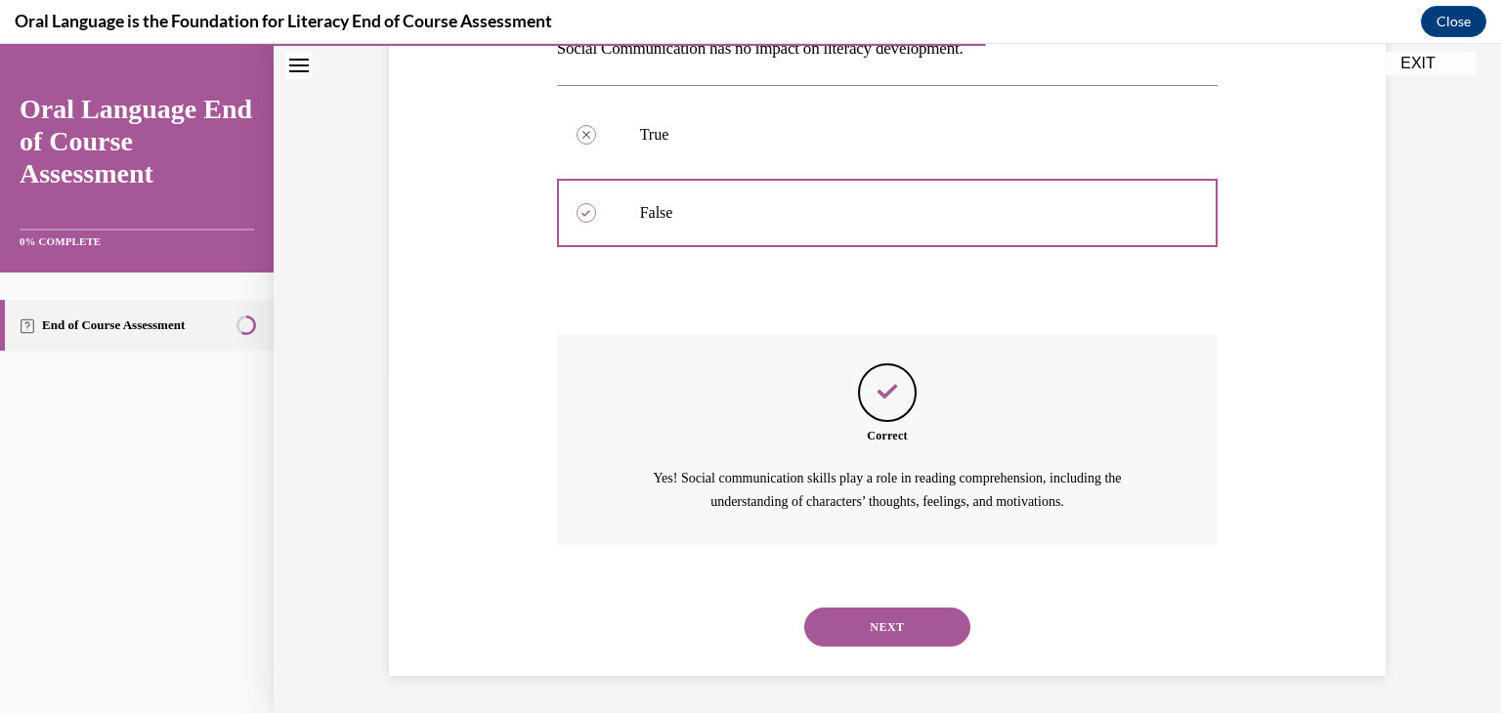
scroll to position [341, 0]
click at [889, 631] on button "NEXT" at bounding box center [887, 626] width 166 height 39
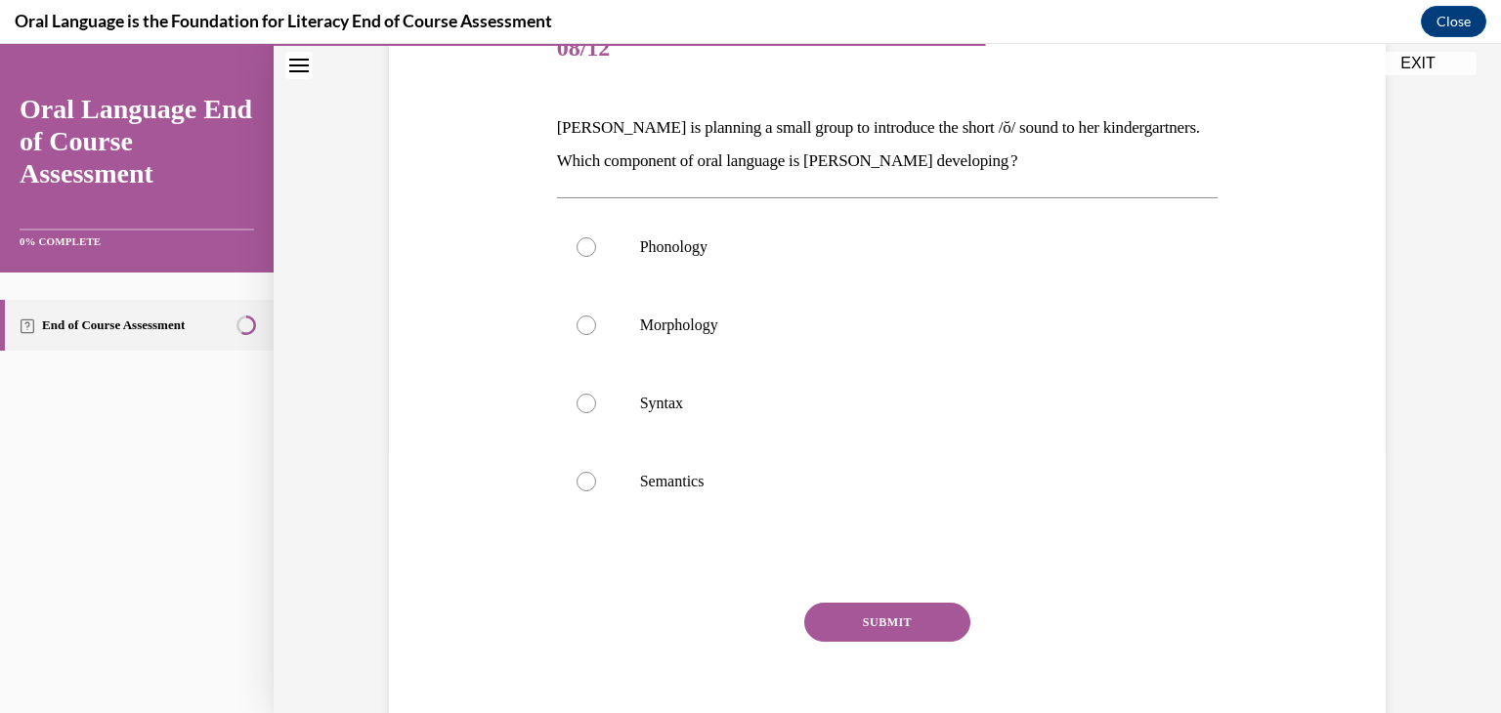
scroll to position [262, 0]
click at [695, 255] on label "Phonology" at bounding box center [888, 246] width 662 height 78
click at [596, 255] on input "Phonology" at bounding box center [587, 246] width 20 height 20
radio input "true"
click at [906, 612] on button "SUBMIT" at bounding box center [887, 621] width 166 height 39
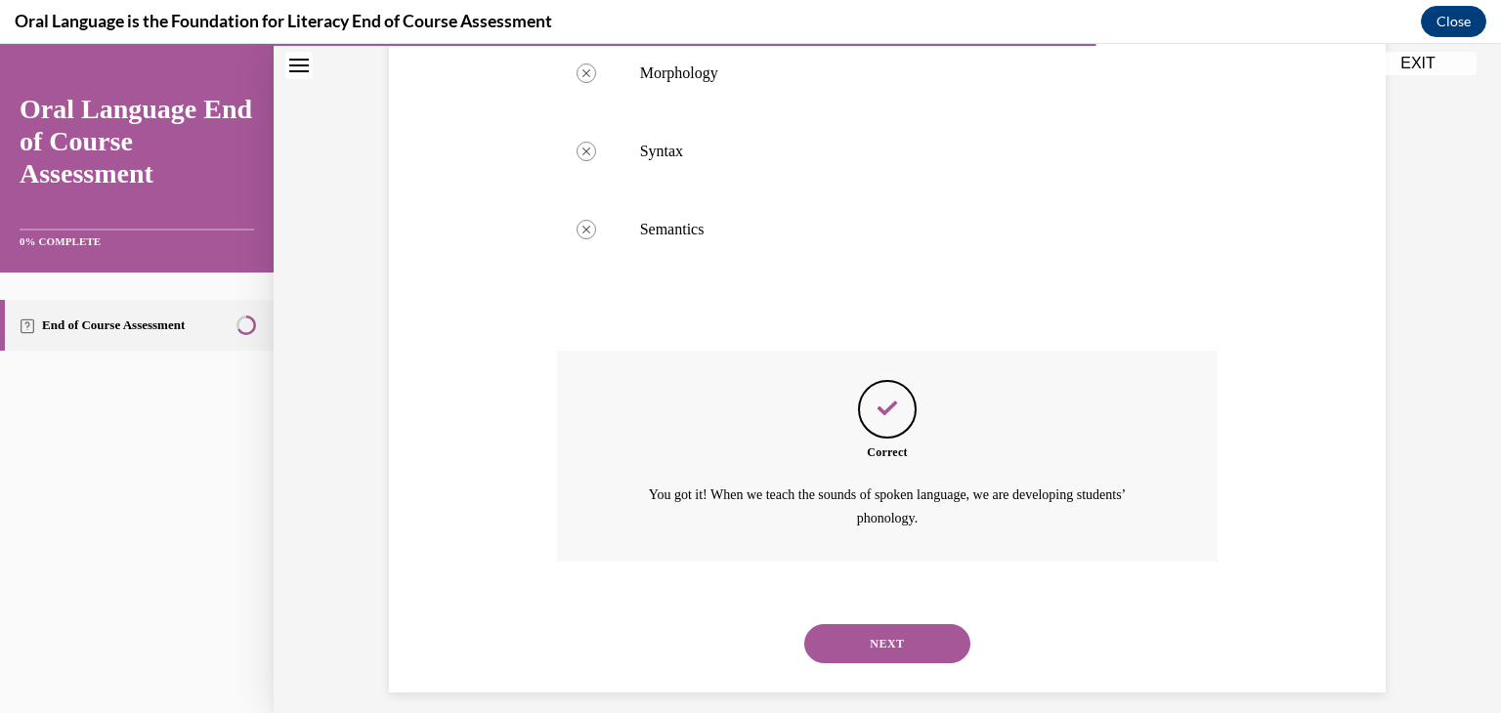
scroll to position [532, 0]
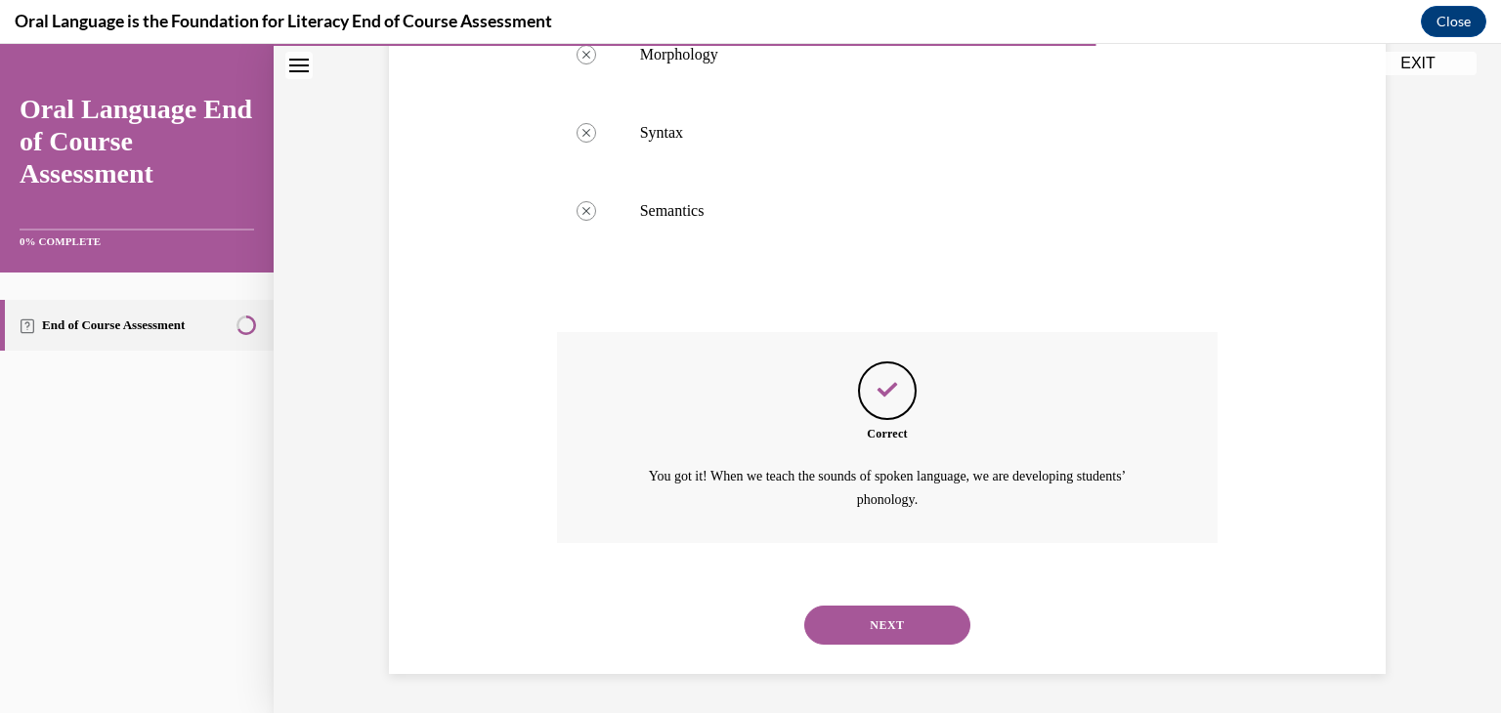
click at [897, 640] on button "NEXT" at bounding box center [887, 625] width 166 height 39
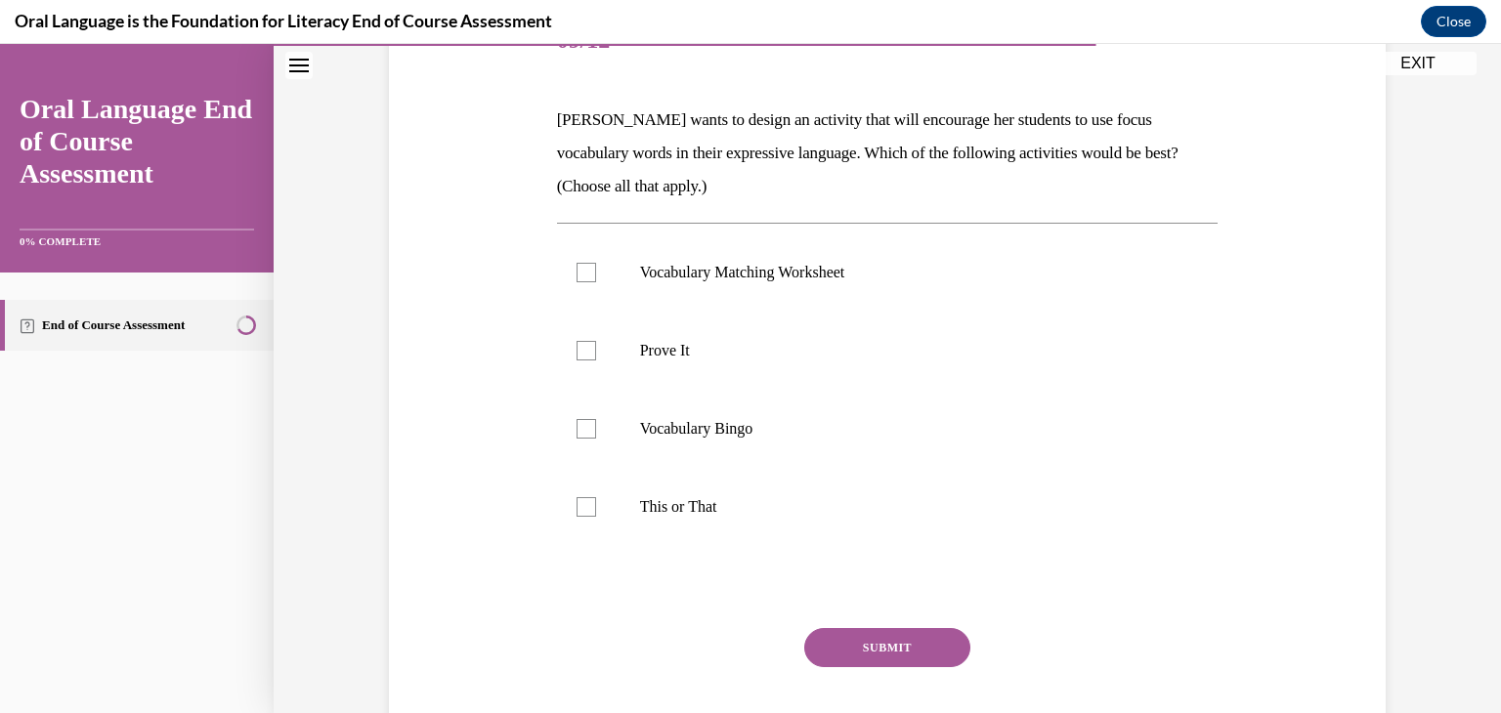
scroll to position [268, 0]
click at [786, 511] on p "This or That" at bounding box center [905, 508] width 530 height 20
click at [596, 511] on input "This or That" at bounding box center [587, 508] width 20 height 20
checkbox input "true"
click at [824, 329] on label "Prove It" at bounding box center [888, 352] width 662 height 78
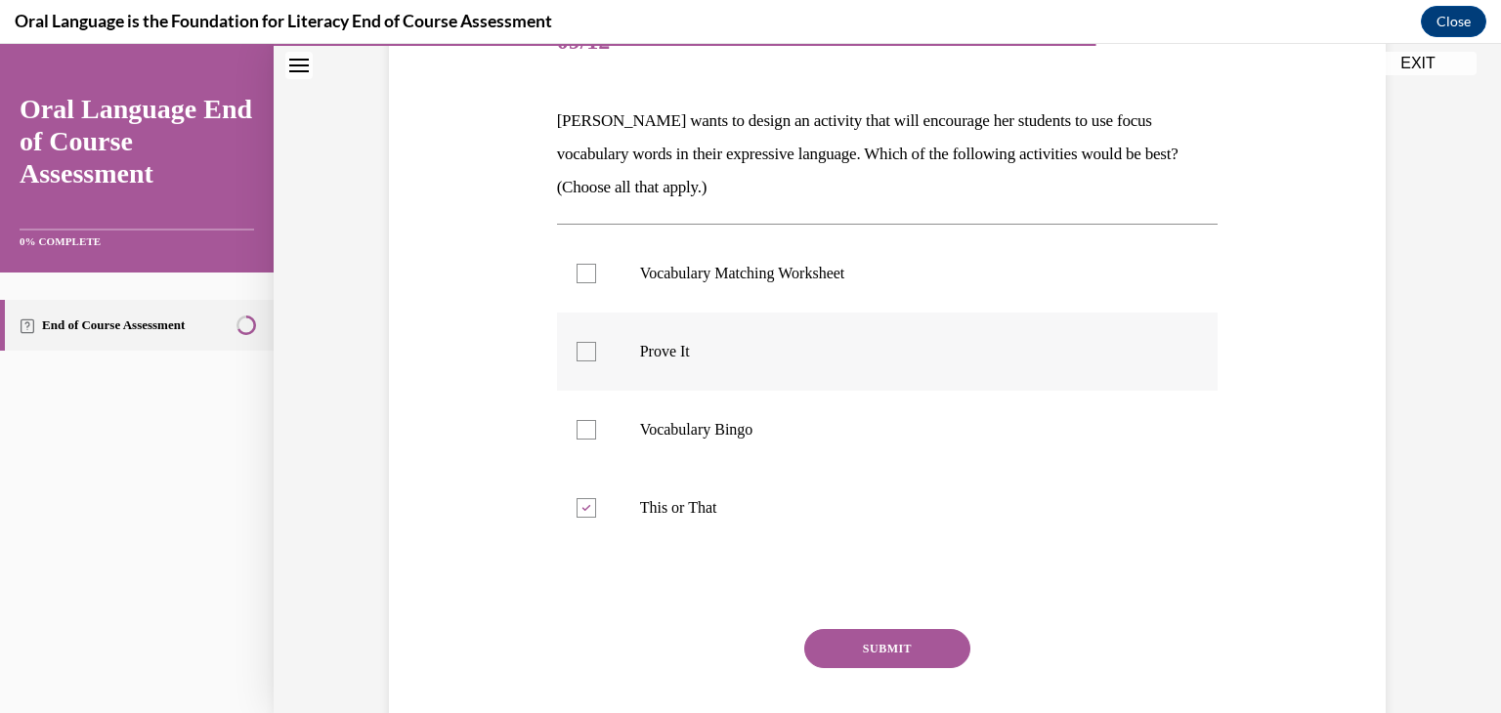
click at [596, 342] on input "Prove It" at bounding box center [587, 352] width 20 height 20
checkbox input "true"
click at [828, 653] on button "SUBMIT" at bounding box center [887, 648] width 166 height 39
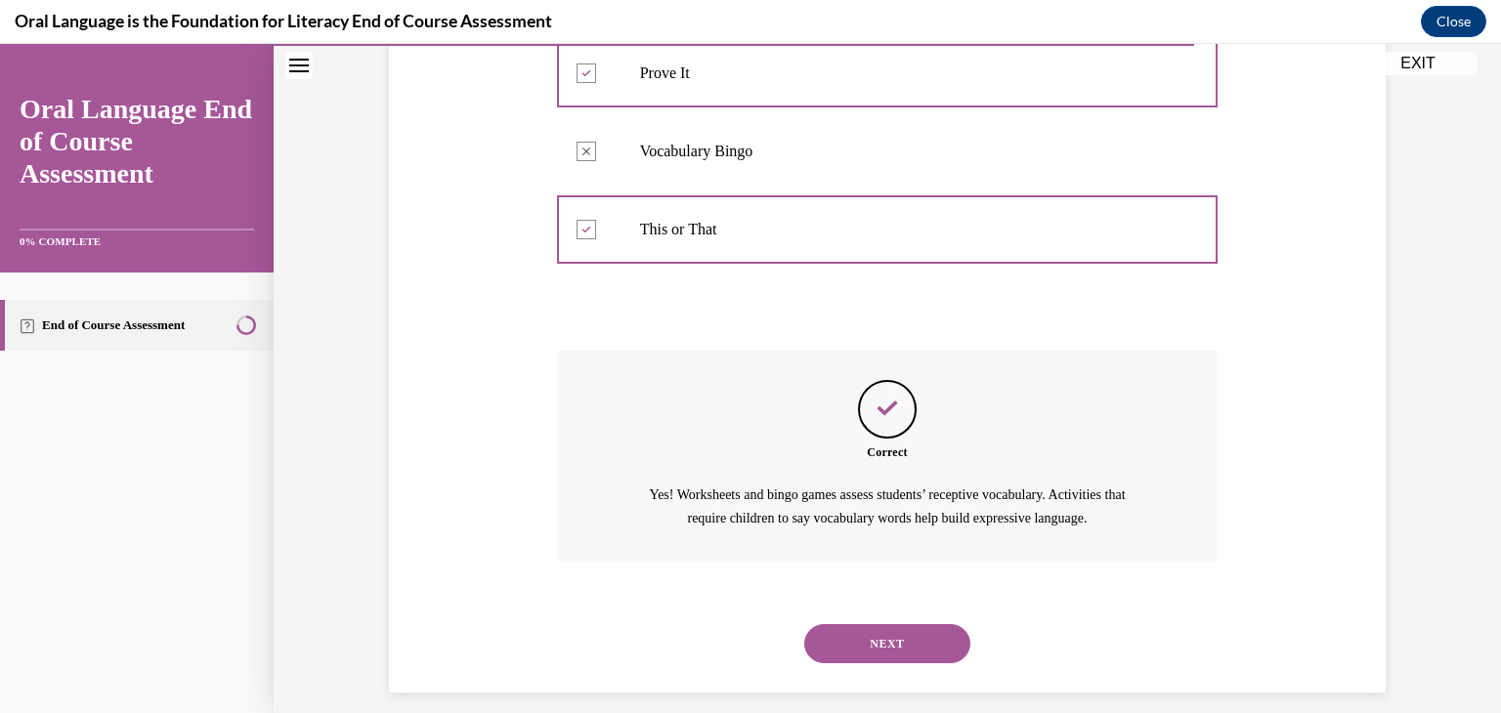
scroll to position [564, 0]
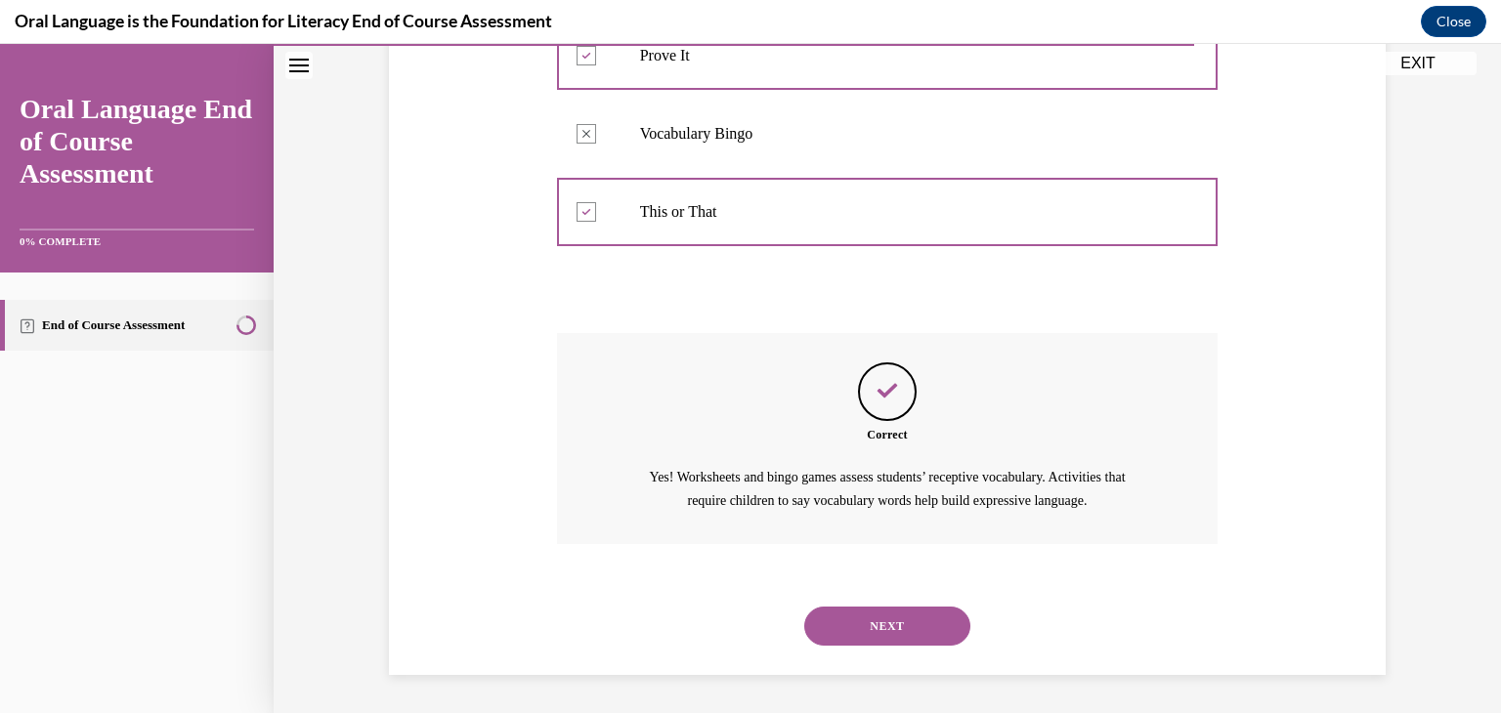
click at [843, 627] on button "NEXT" at bounding box center [887, 626] width 166 height 39
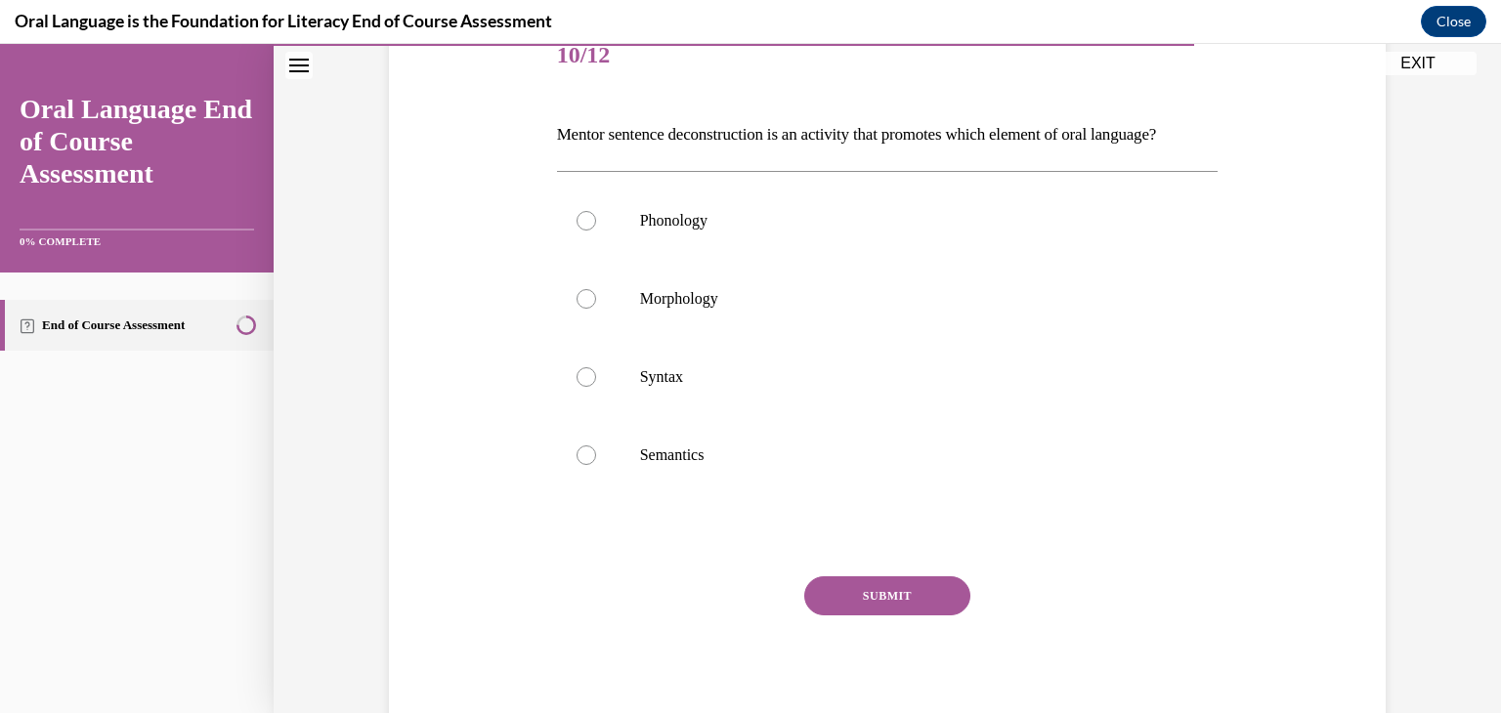
scroll to position [250, 0]
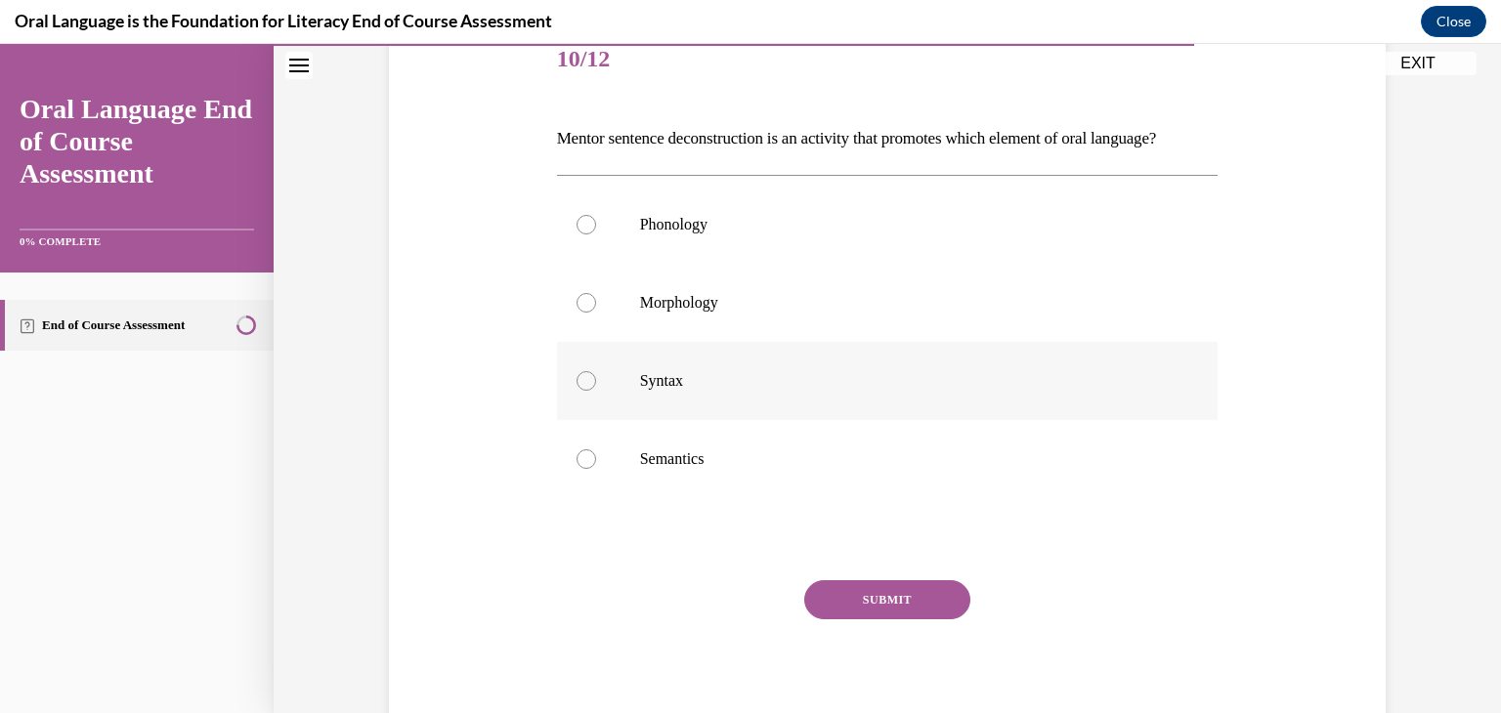
click at [738, 420] on label "Syntax" at bounding box center [888, 381] width 662 height 78
click at [596, 391] on input "Syntax" at bounding box center [587, 381] width 20 height 20
radio input "true"
click at [836, 620] on button "SUBMIT" at bounding box center [887, 599] width 166 height 39
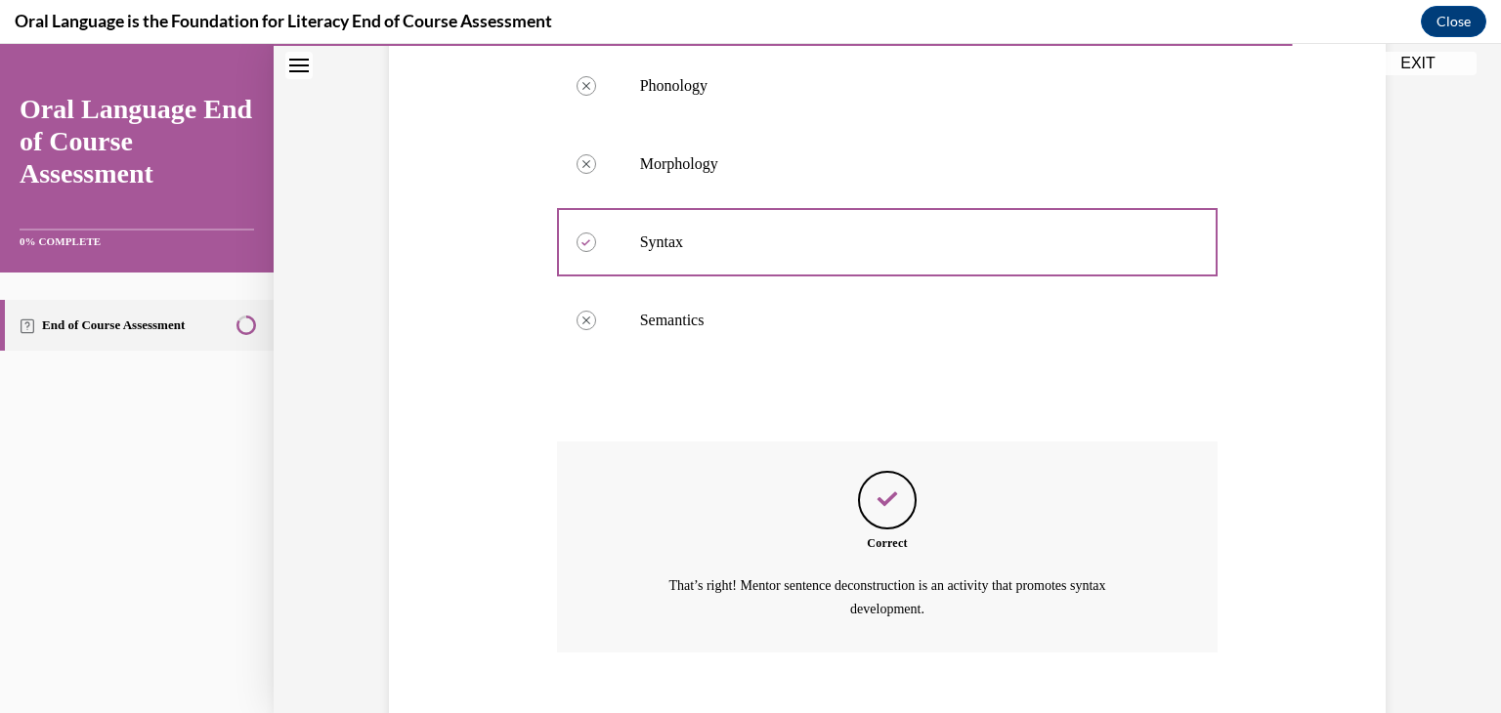
scroll to position [532, 0]
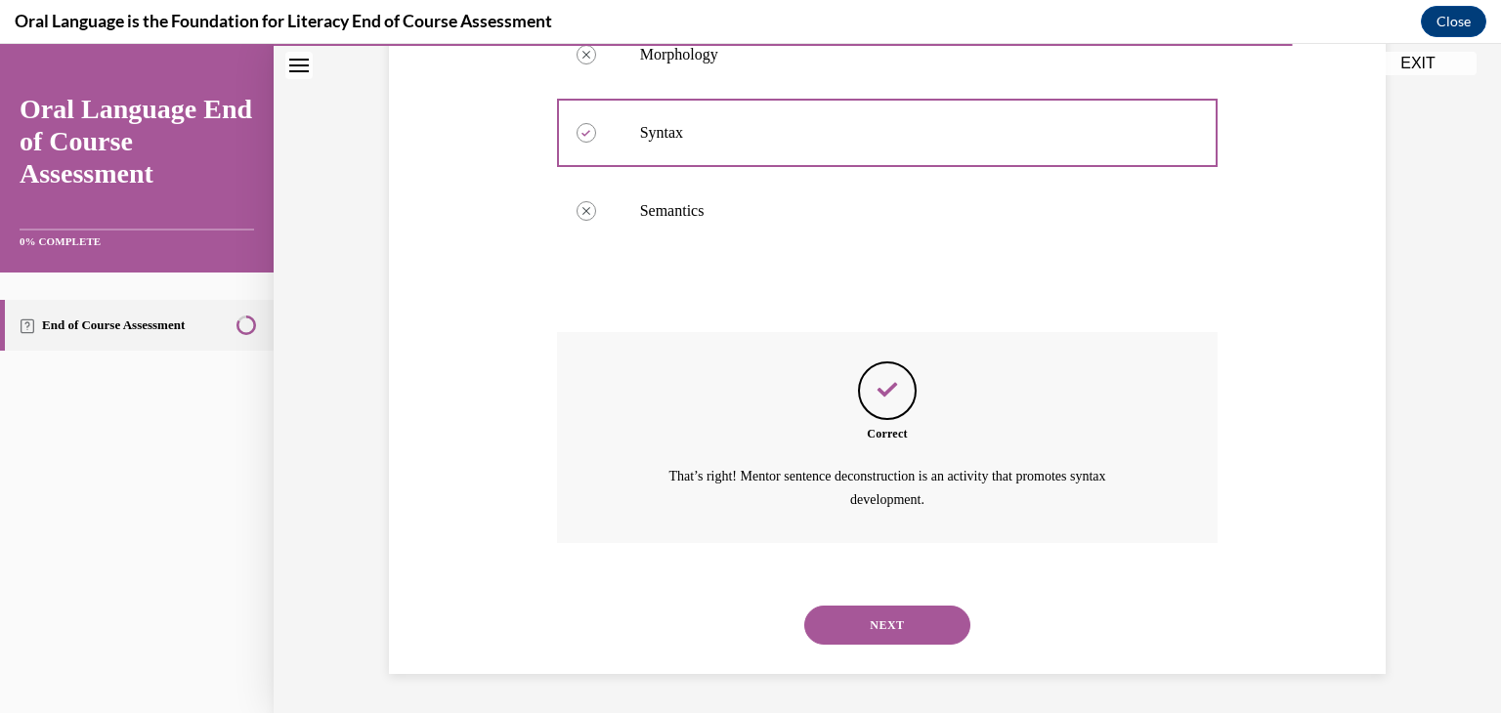
click at [905, 637] on button "NEXT" at bounding box center [887, 625] width 166 height 39
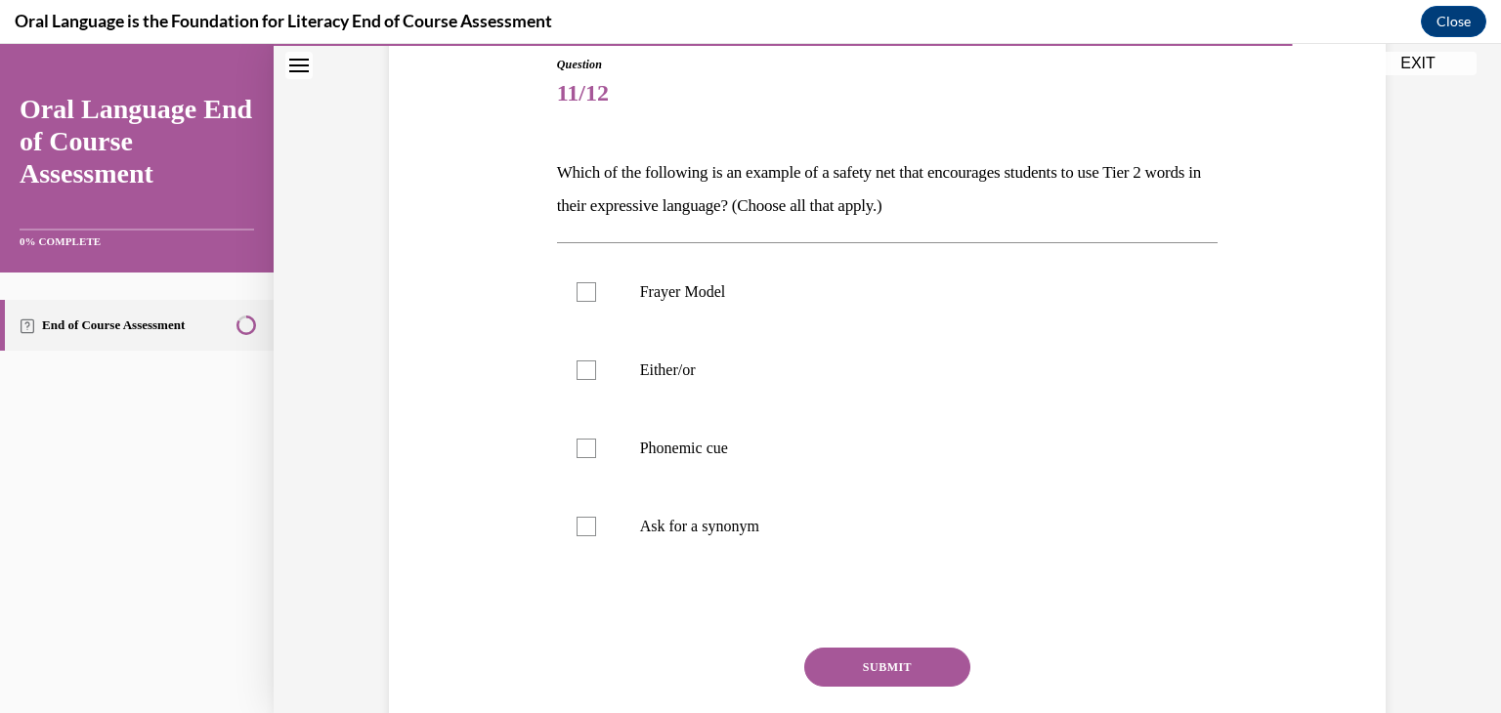
scroll to position [217, 0]
click at [724, 440] on p "Phonemic cue" at bounding box center [905, 448] width 530 height 20
click at [596, 440] on input "Phonemic cue" at bounding box center [587, 448] width 20 height 20
checkbox input "true"
click at [896, 662] on button "SUBMIT" at bounding box center [887, 666] width 166 height 39
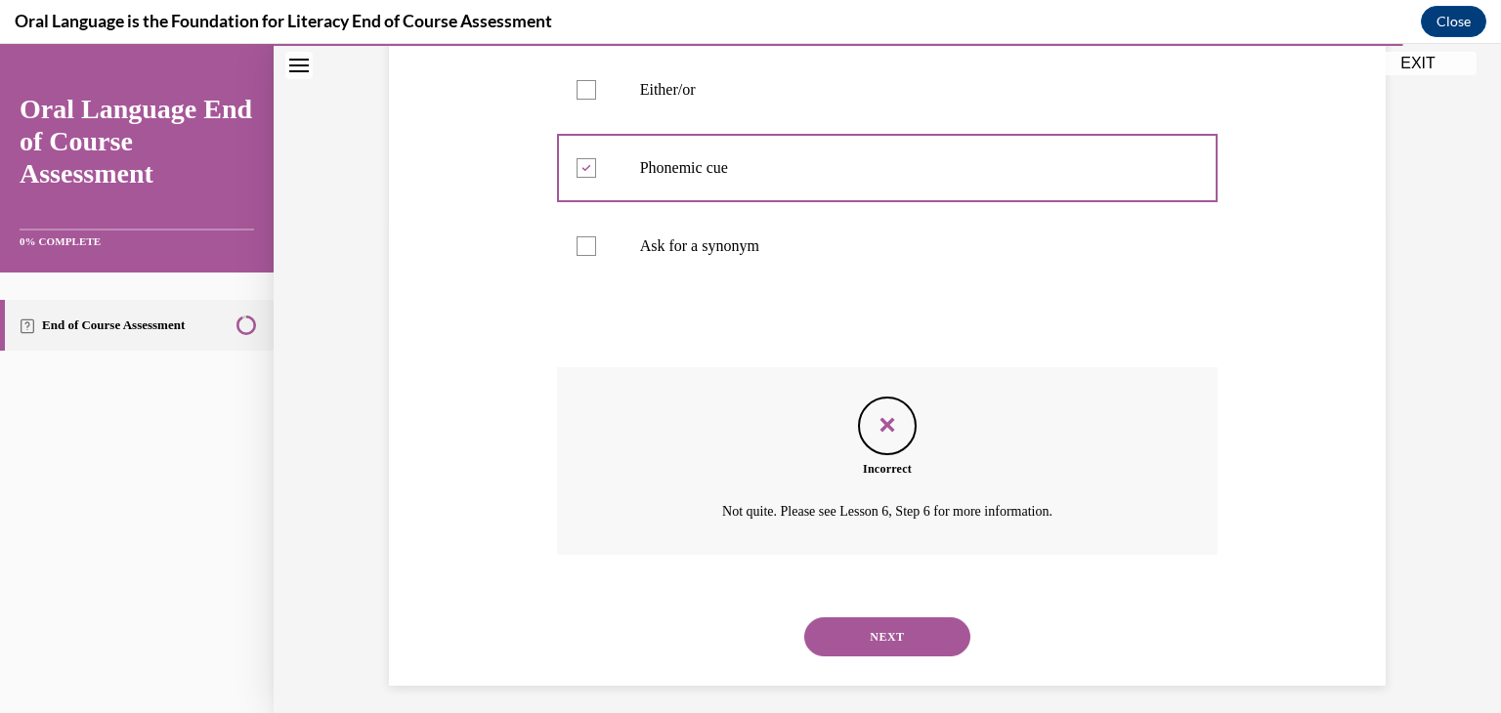
scroll to position [508, 0]
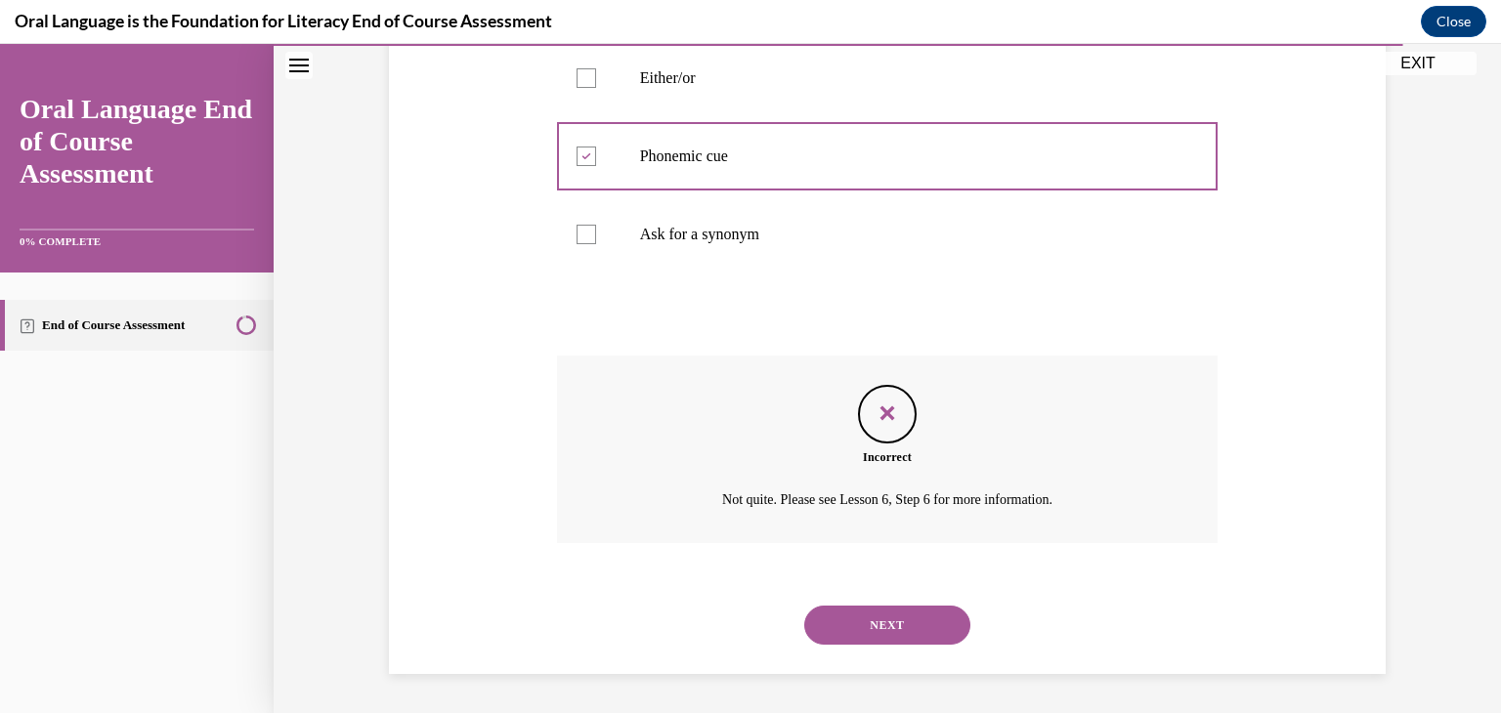
click at [896, 626] on button "NEXT" at bounding box center [887, 625] width 166 height 39
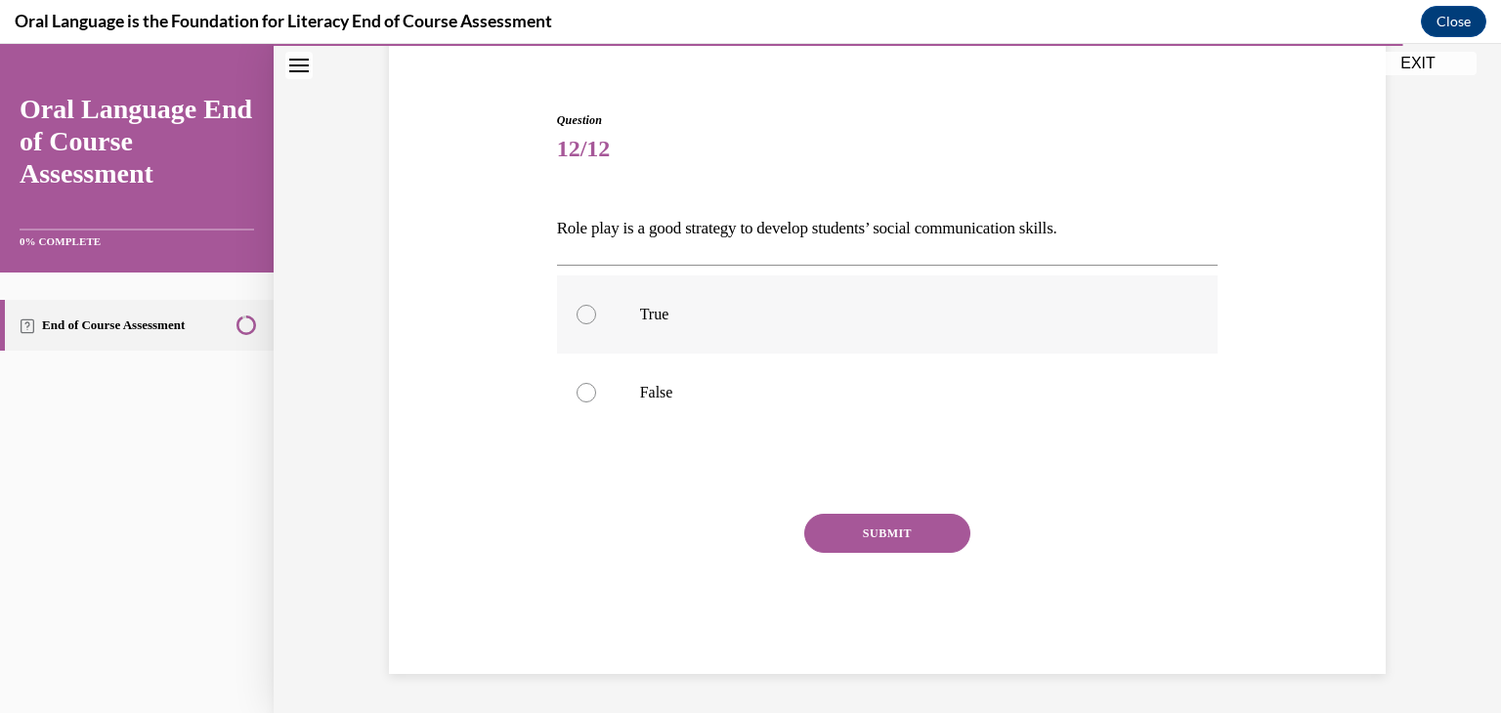
click at [829, 338] on label "True" at bounding box center [888, 315] width 662 height 78
click at [596, 324] on input "True" at bounding box center [587, 315] width 20 height 20
radio input "true"
click at [842, 540] on button "SUBMIT" at bounding box center [887, 533] width 166 height 39
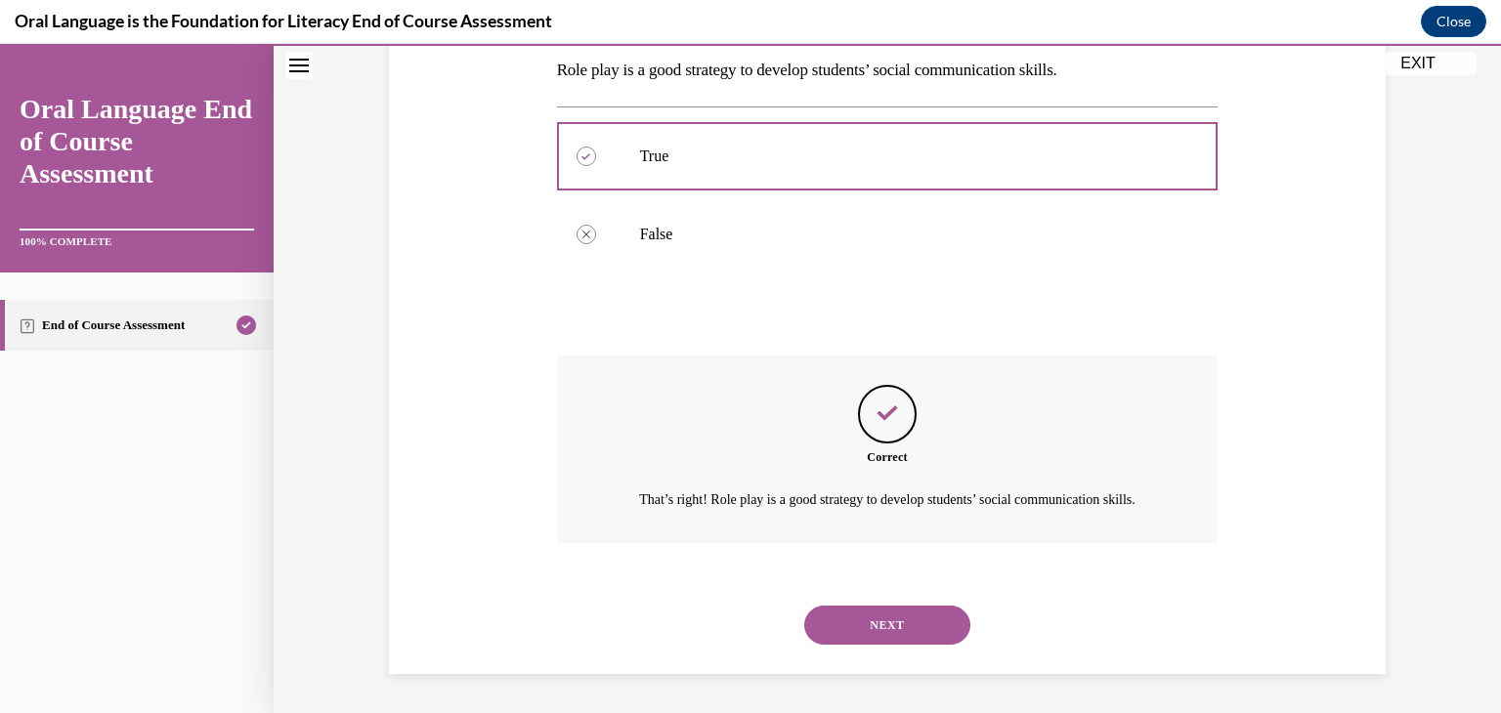
scroll to position [341, 0]
click at [863, 618] on button "NEXT" at bounding box center [887, 625] width 166 height 39
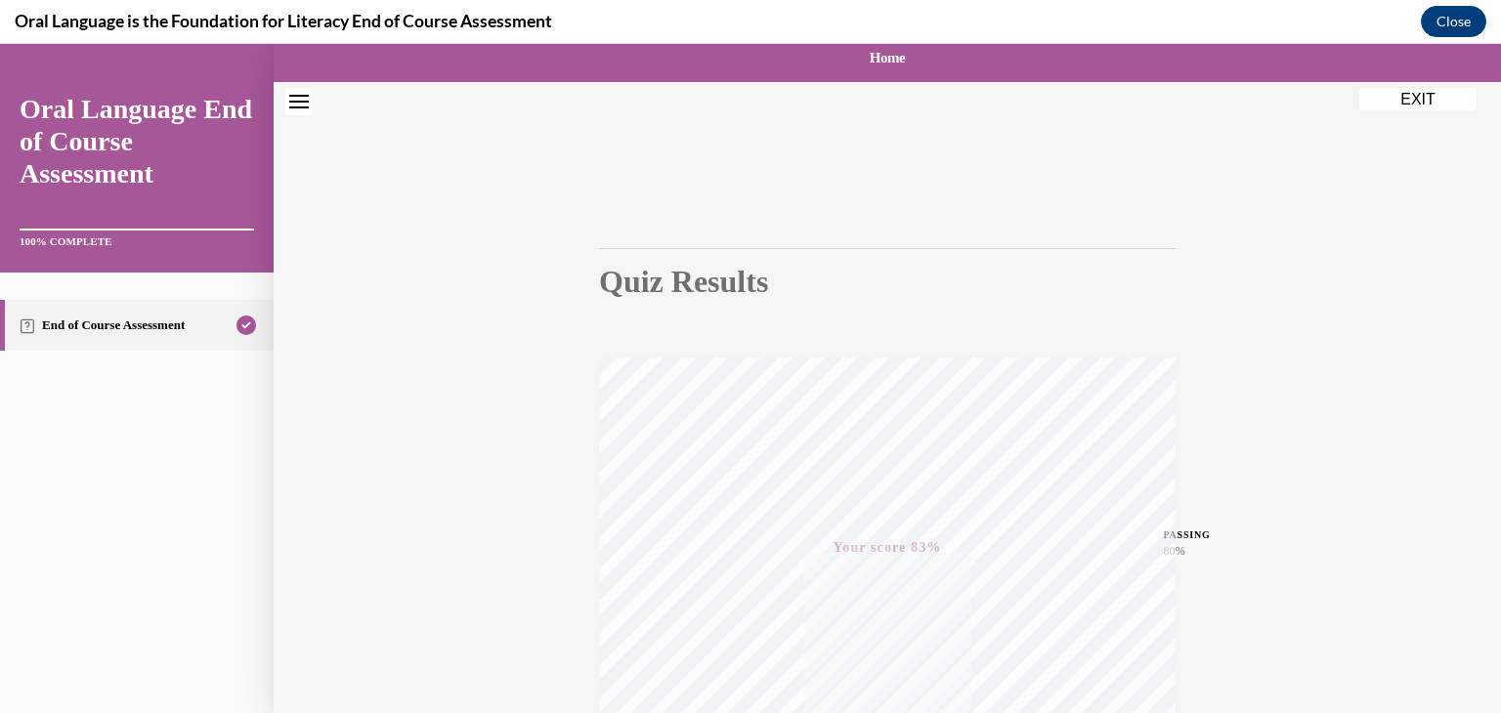
scroll to position [0, 0]
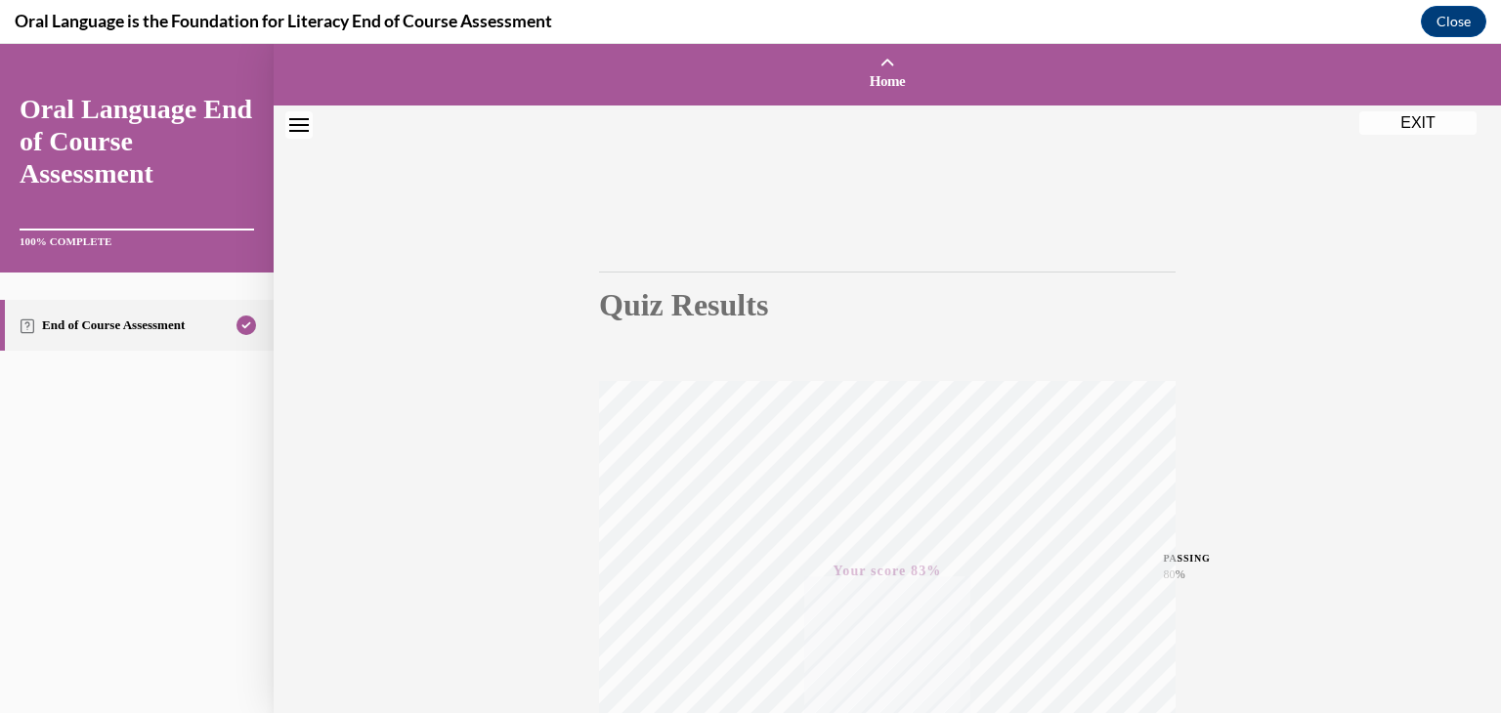
click at [1424, 129] on button "EXIT" at bounding box center [1417, 122] width 117 height 23
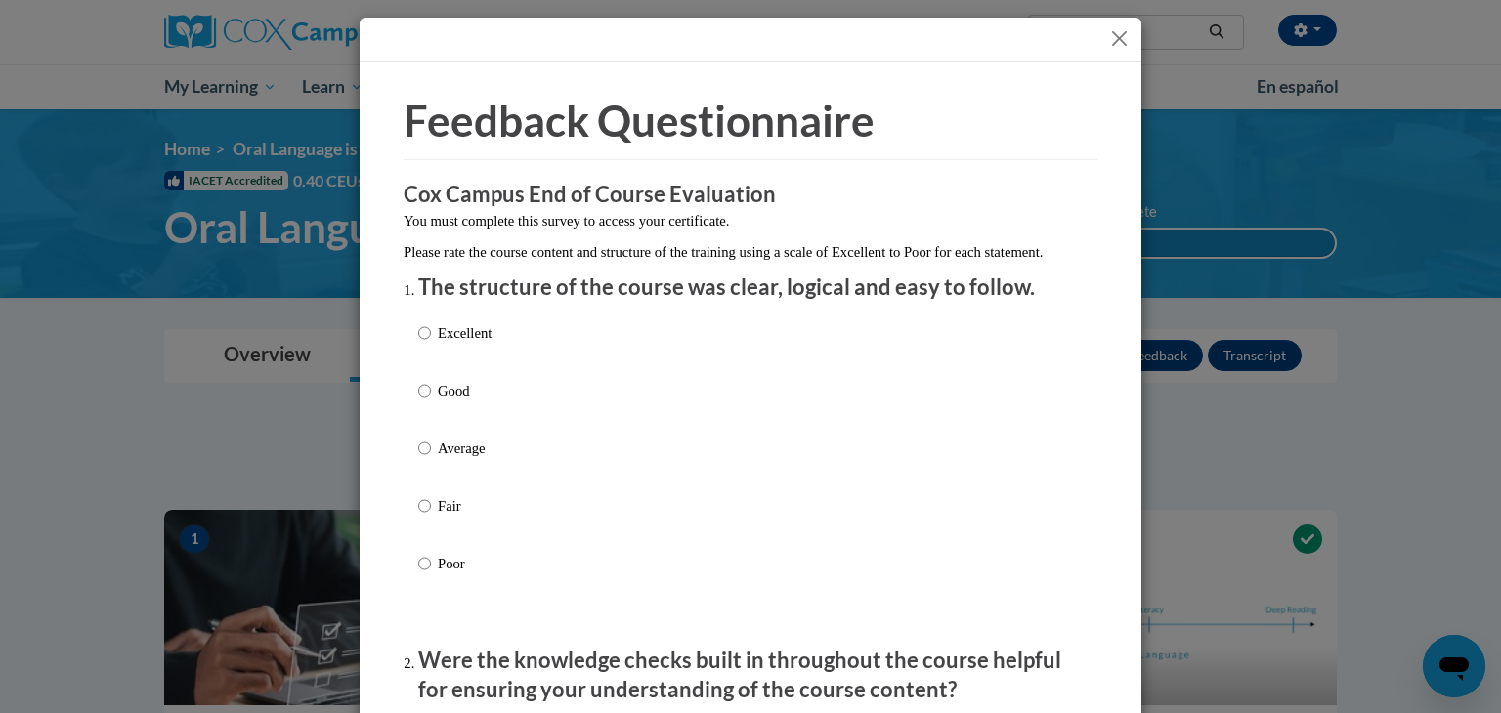
click at [1120, 41] on button "Close" at bounding box center [1119, 38] width 24 height 24
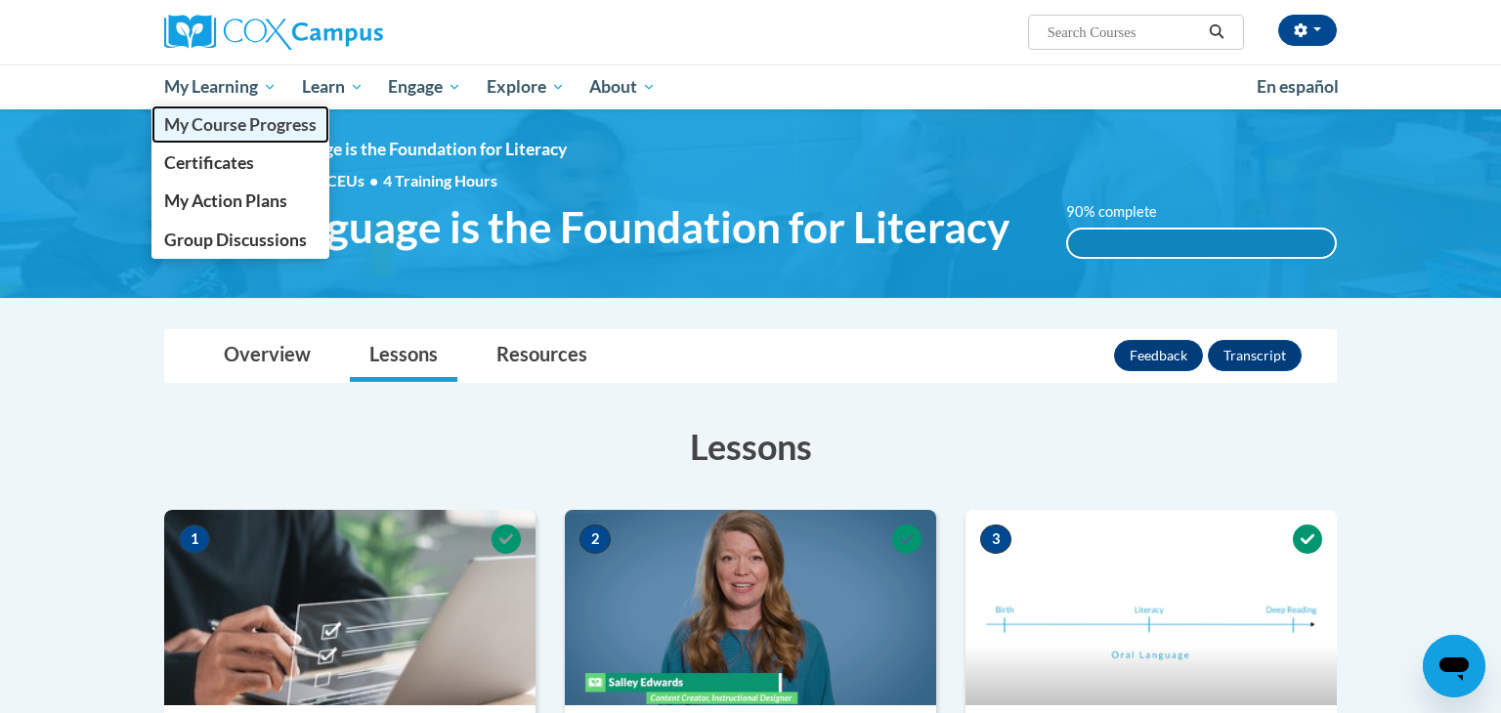
click at [248, 130] on span "My Course Progress" at bounding box center [240, 124] width 152 height 21
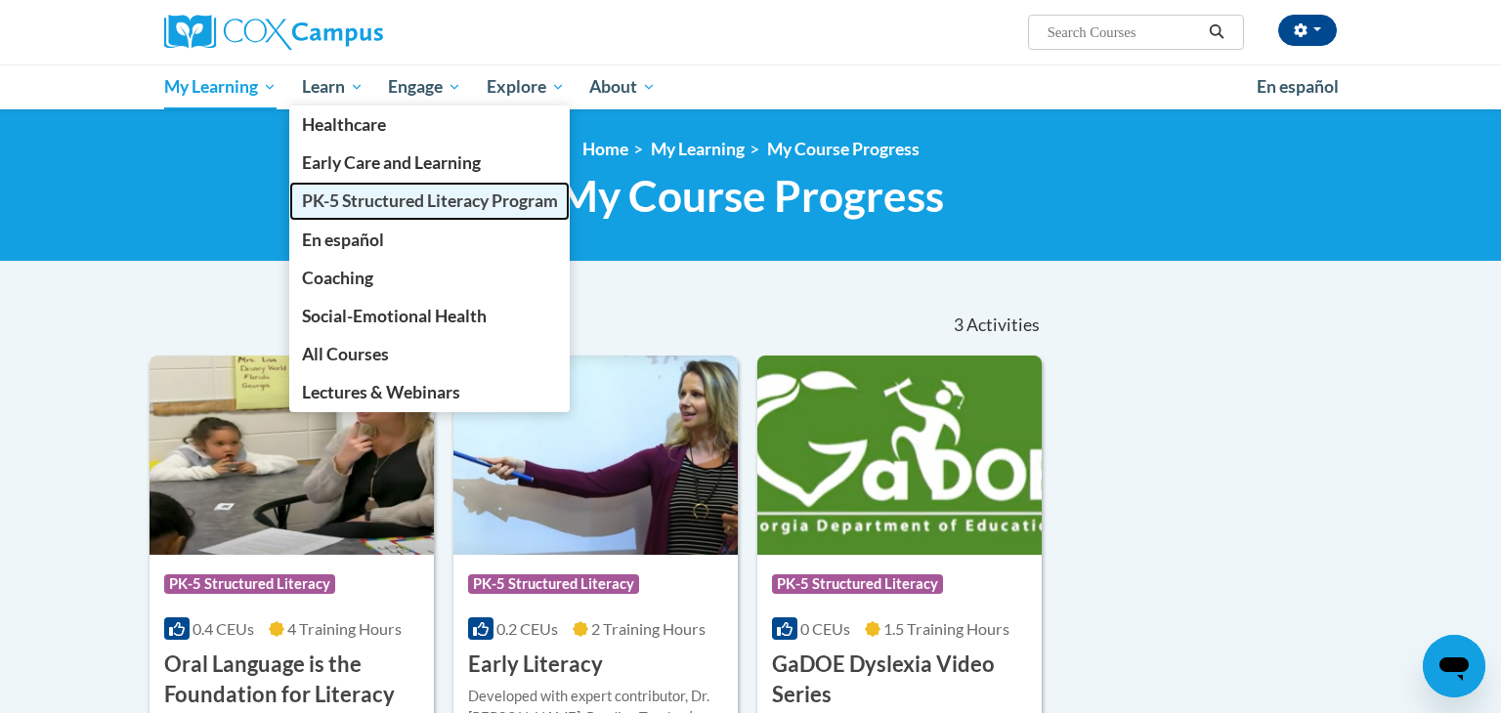
click at [365, 213] on link "PK-5 Structured Literacy Program" at bounding box center [429, 201] width 281 height 38
